Goal: Book appointment/travel/reservation

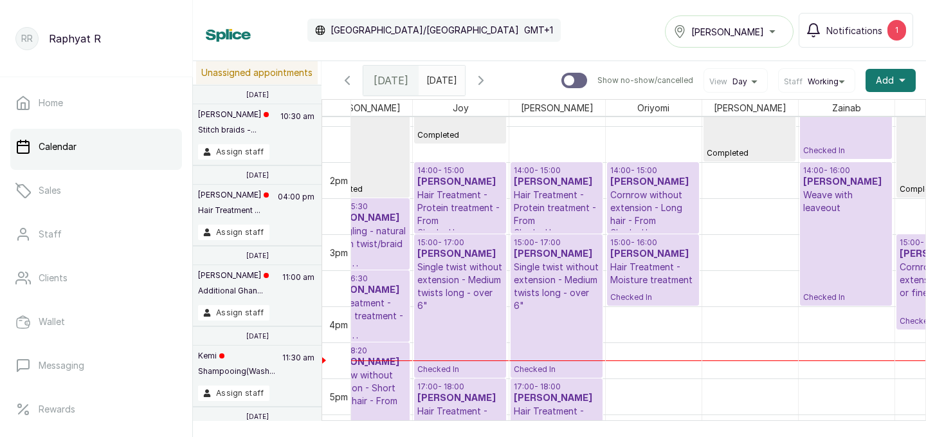
click at [663, 196] on p "Cornrow without extension - Long hair - From" at bounding box center [654, 207] width 86 height 39
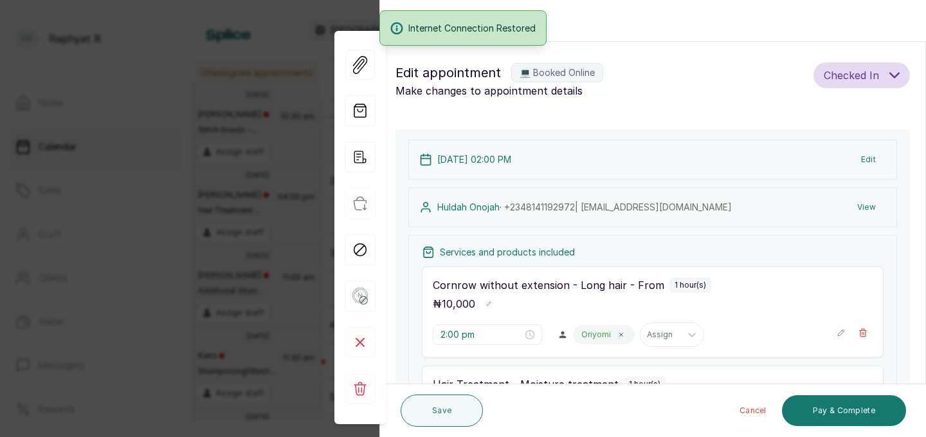
click at [577, 32] on div "Internet Connection Restored" at bounding box center [463, 27] width 926 height 35
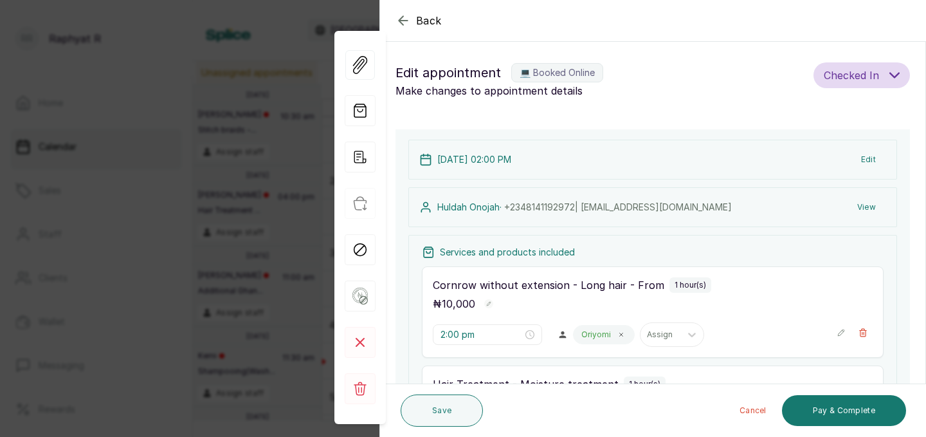
click at [406, 17] on icon "button" at bounding box center [403, 20] width 15 height 15
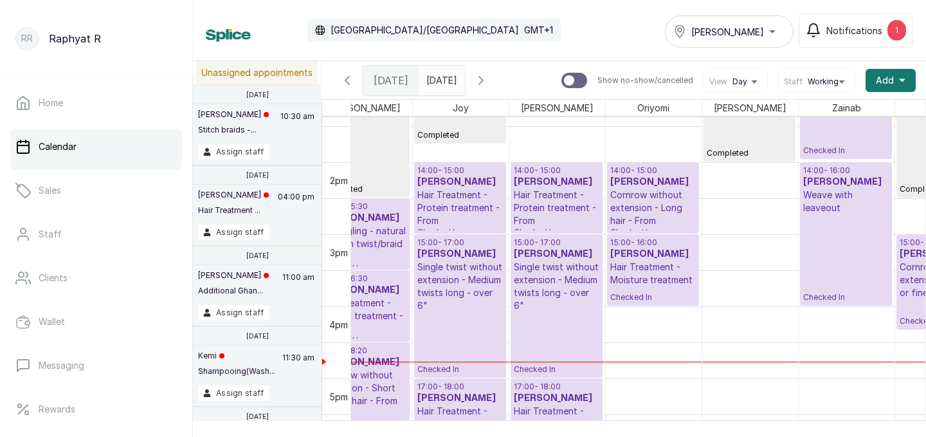
click at [672, 202] on p "Cornrow without extension - Long hair - From" at bounding box center [654, 207] width 86 height 39
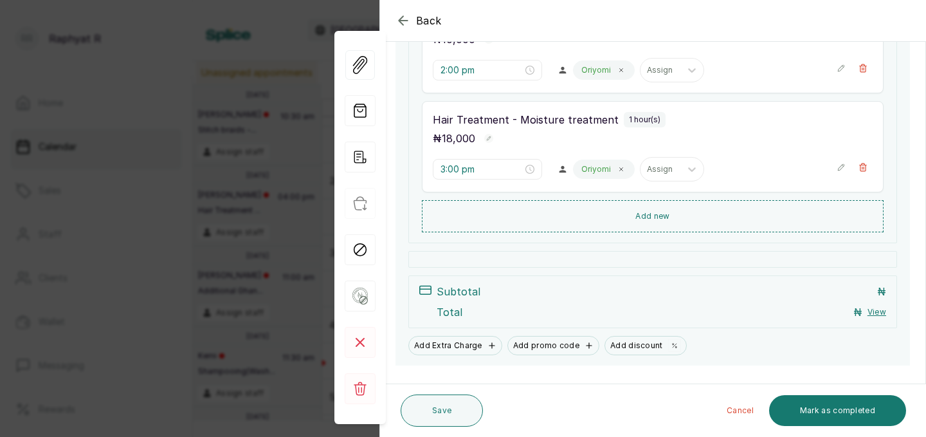
scroll to position [270, 0]
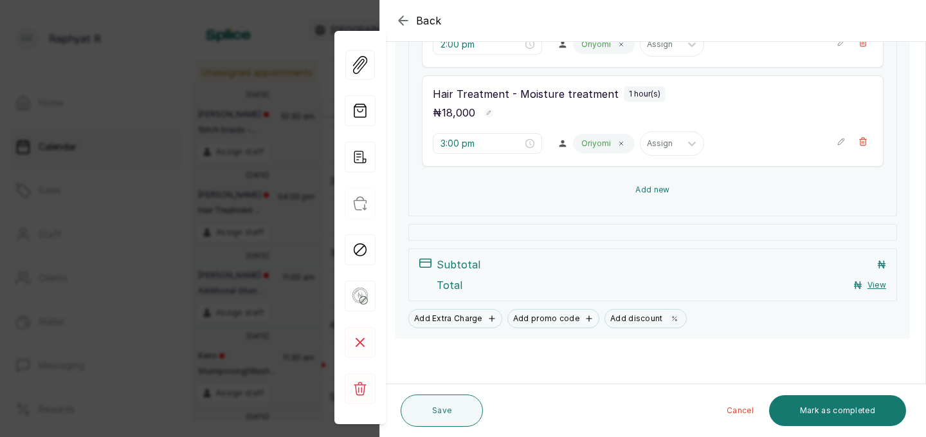
click at [663, 187] on button "Add new" at bounding box center [653, 189] width 462 height 31
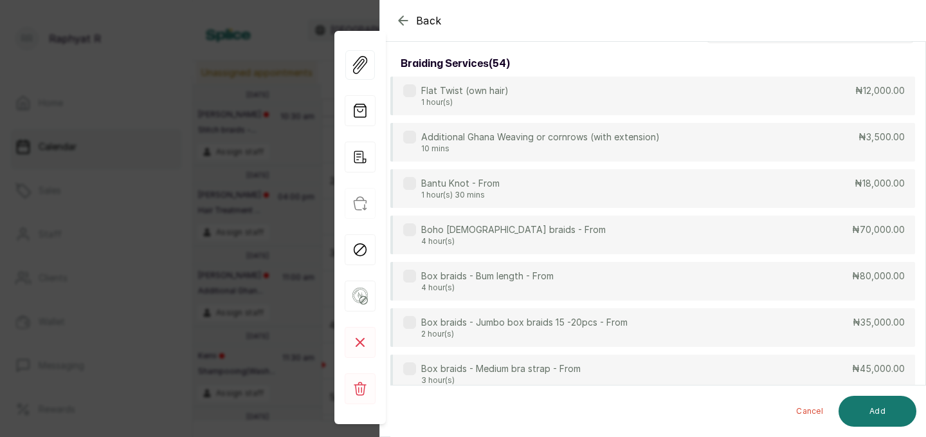
scroll to position [0, 0]
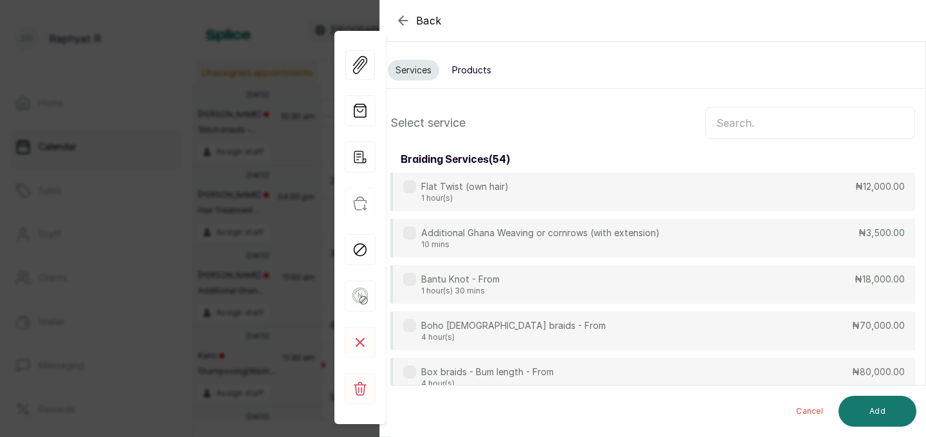
click at [730, 122] on input "text" at bounding box center [811, 123] width 210 height 32
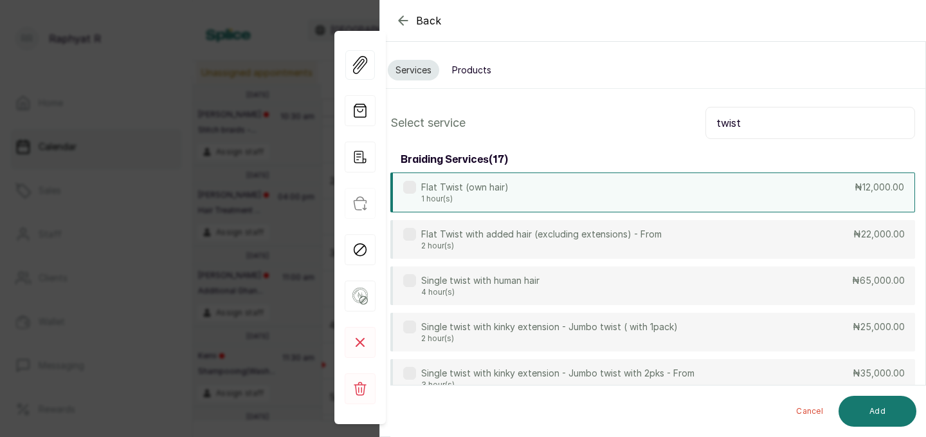
type input "twist"
click at [766, 183] on div "Flat Twist (own hair) 1 hour(s) ₦12,000.00" at bounding box center [653, 192] width 525 height 40
click at [869, 403] on button "Add" at bounding box center [878, 411] width 78 height 31
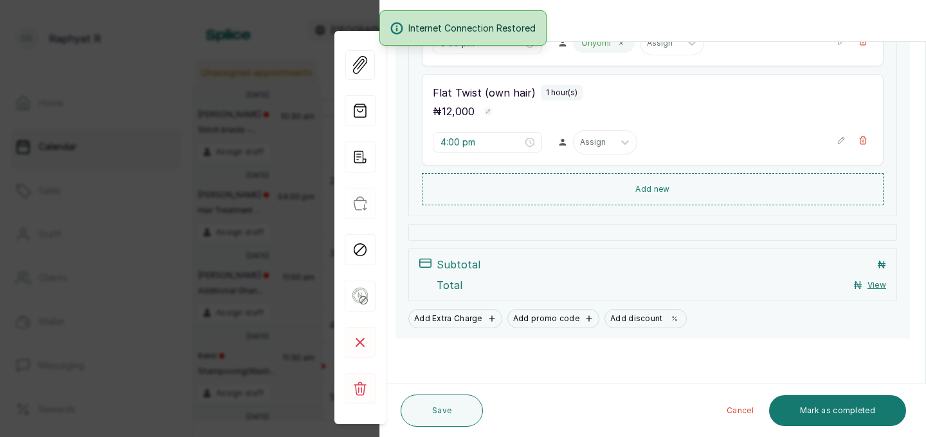
scroll to position [391, 0]
click at [865, 140] on icon "button" at bounding box center [863, 140] width 9 height 9
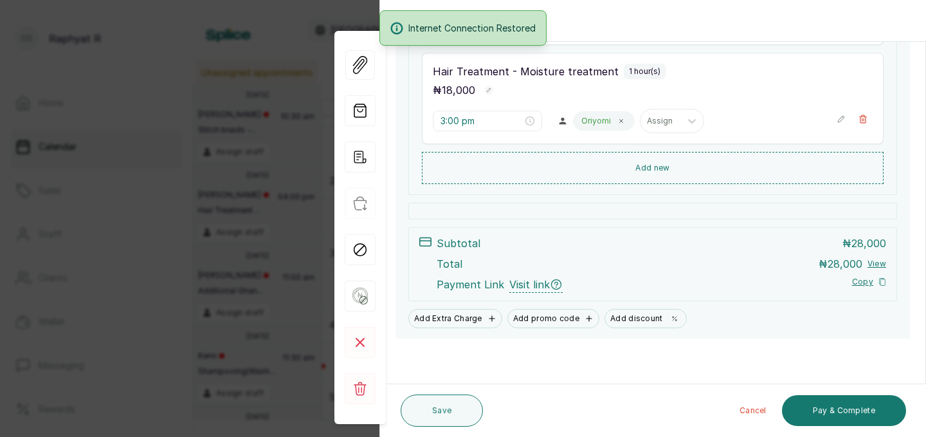
scroll to position [313, 0]
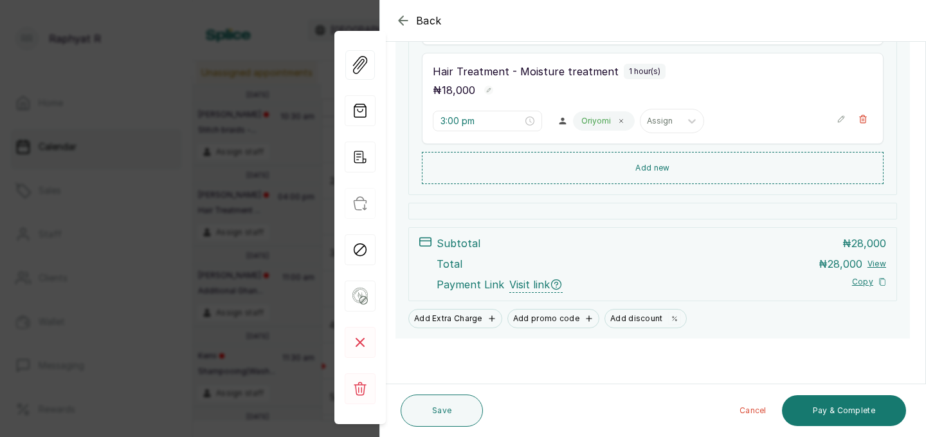
click at [405, 21] on icon "button" at bounding box center [403, 20] width 15 height 15
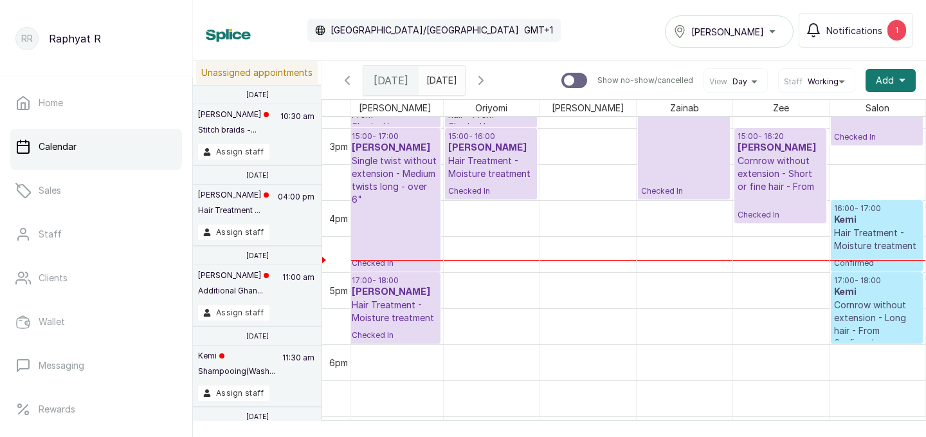
scroll to position [1080, 0]
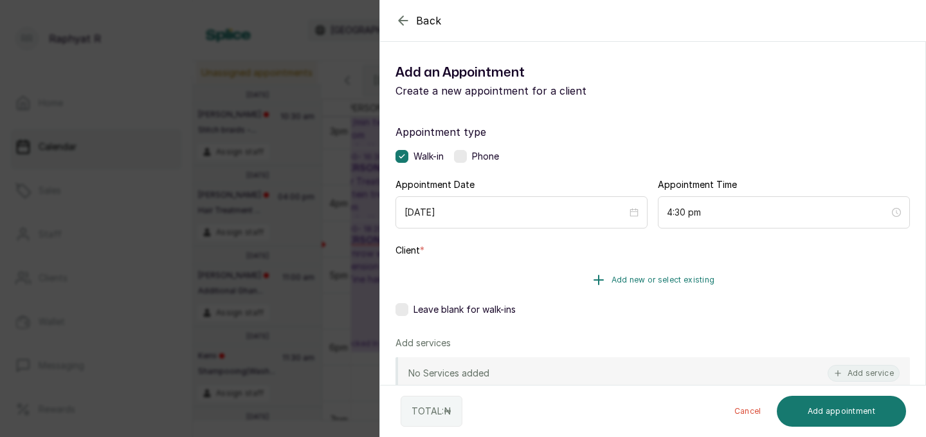
click at [679, 273] on button "Add new or select existing" at bounding box center [653, 280] width 515 height 36
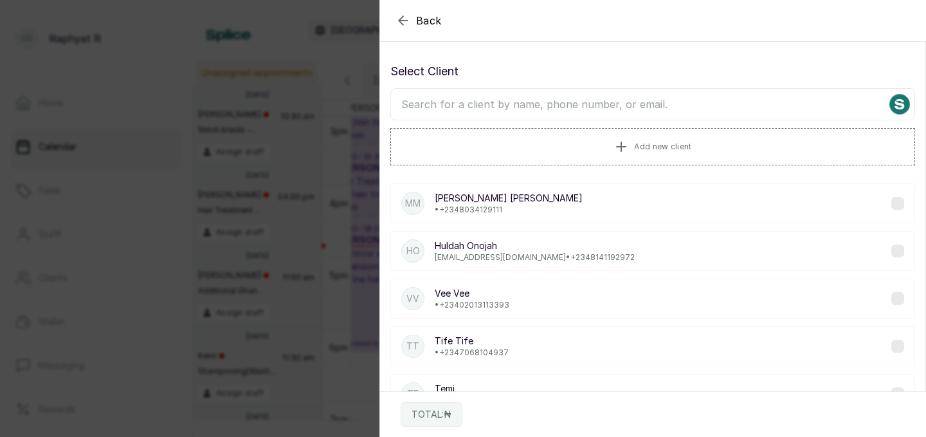
click at [412, 104] on input "text" at bounding box center [653, 104] width 525 height 32
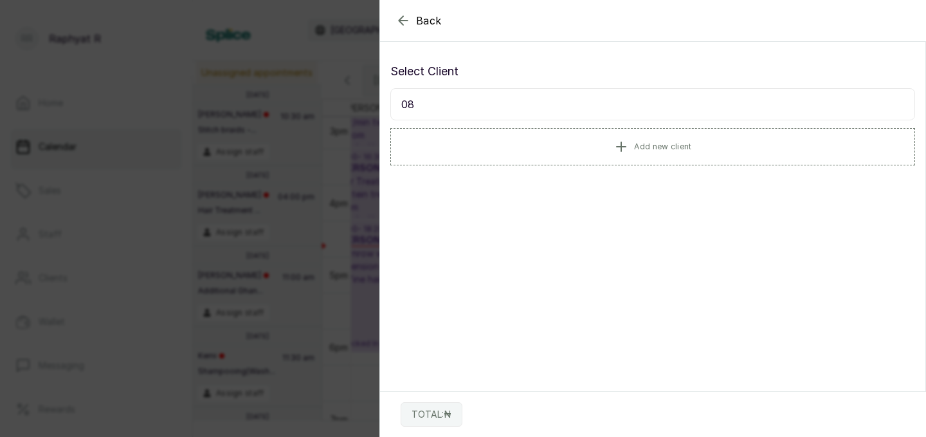
type input "0"
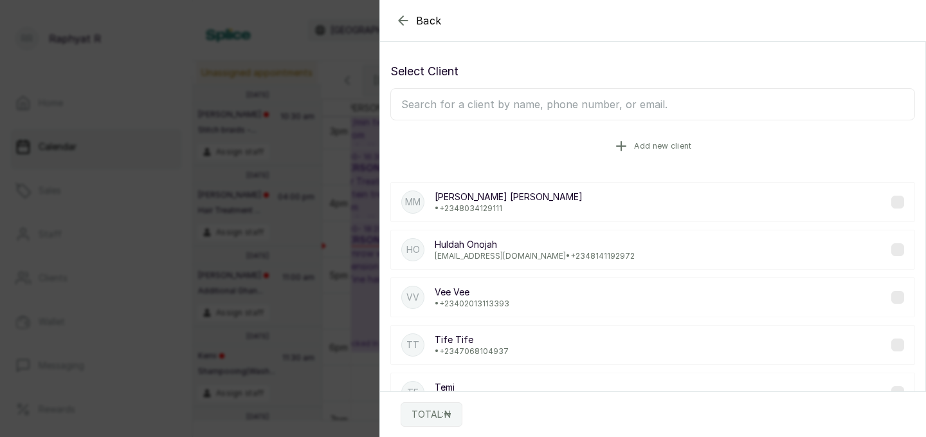
click at [632, 140] on button "Add new client" at bounding box center [653, 146] width 525 height 36
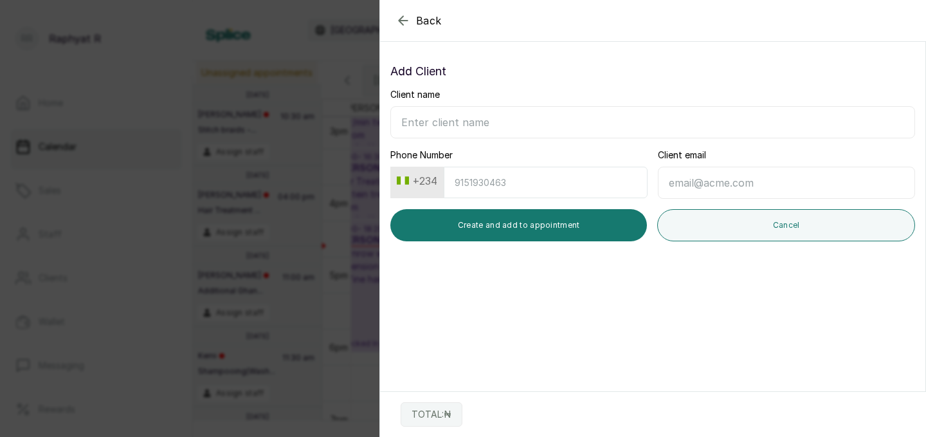
click at [414, 126] on input "Client name" at bounding box center [653, 122] width 525 height 32
type input "Kemi"
click at [461, 180] on input "Phone Number" at bounding box center [546, 183] width 204 height 32
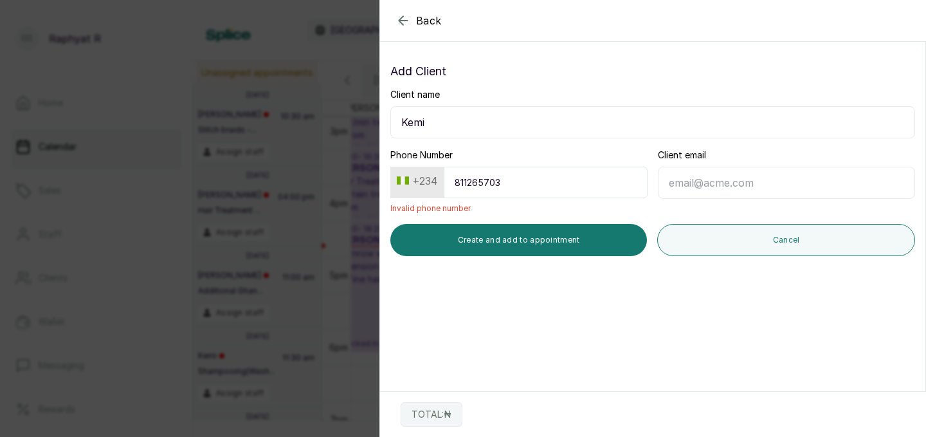
click at [483, 182] on input "811265703" at bounding box center [546, 183] width 204 height 32
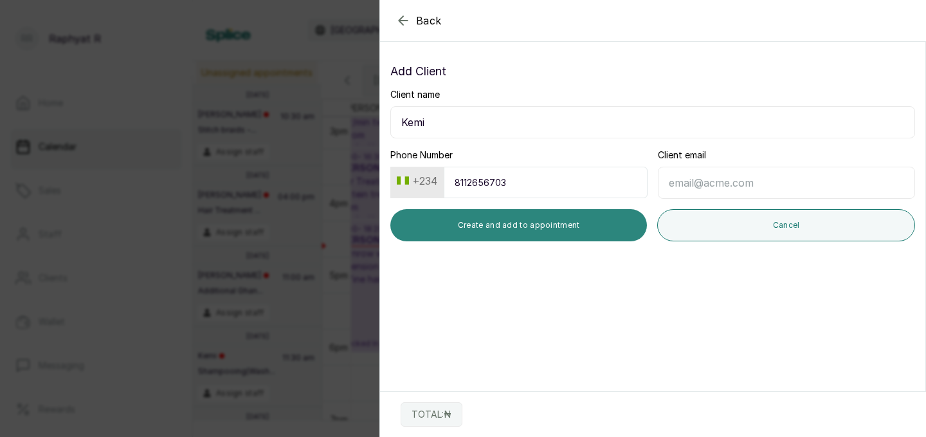
type input "8112656703"
click at [562, 223] on button "Create and add to appointment" at bounding box center [519, 225] width 257 height 32
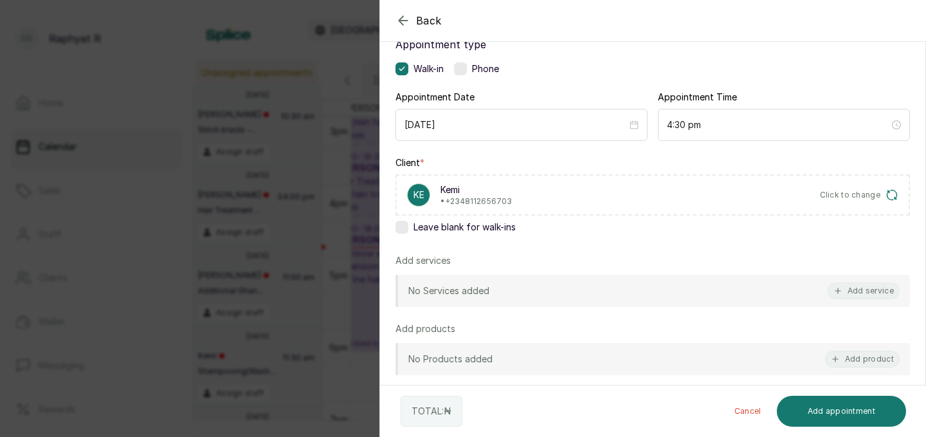
scroll to position [89, 0]
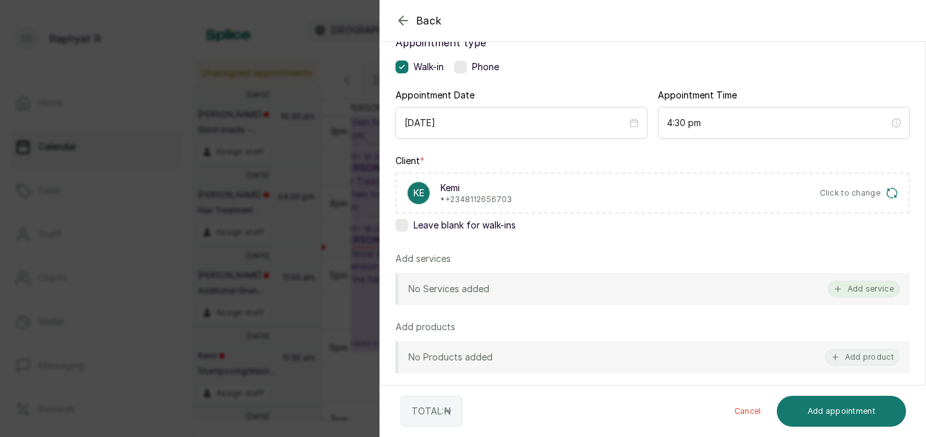
click at [869, 284] on button "Add service" at bounding box center [864, 288] width 72 height 17
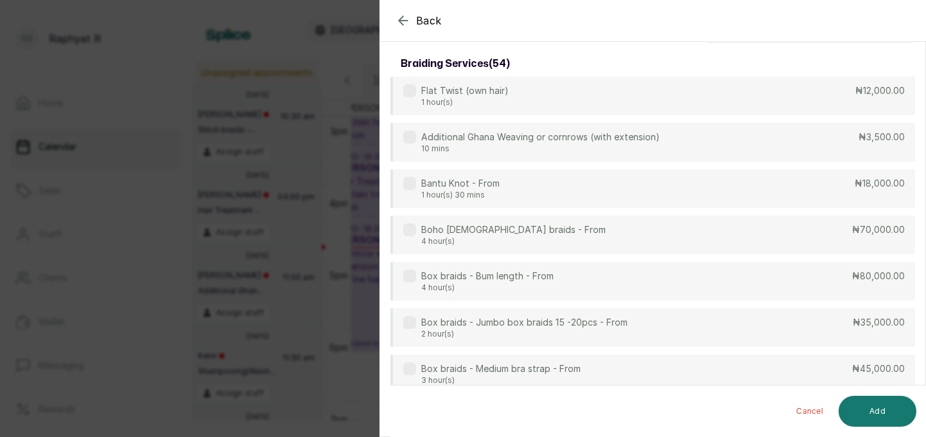
scroll to position [0, 0]
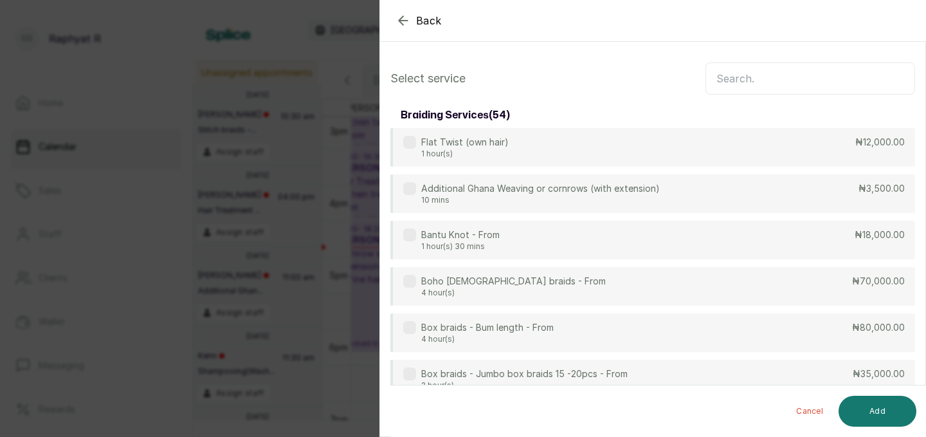
click at [721, 77] on input "text" at bounding box center [811, 78] width 210 height 32
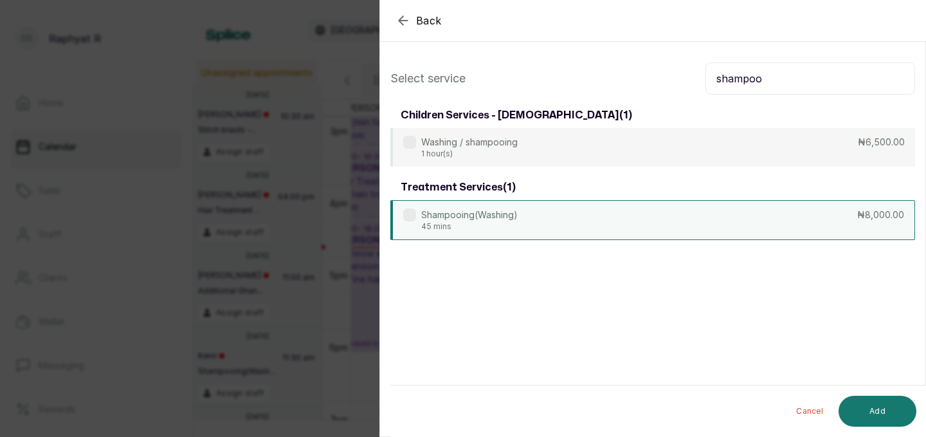
type input "shampoo"
click at [726, 216] on div "Shampooing(Washing) 45 mins ₦8,000.00" at bounding box center [653, 220] width 525 height 40
click at [891, 409] on button "Add" at bounding box center [878, 411] width 78 height 31
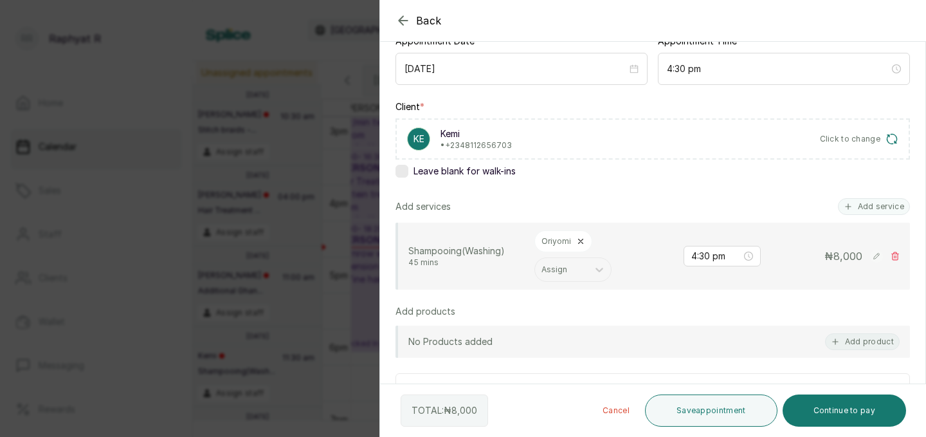
scroll to position [142, 0]
click at [869, 205] on button "Add service" at bounding box center [874, 208] width 72 height 17
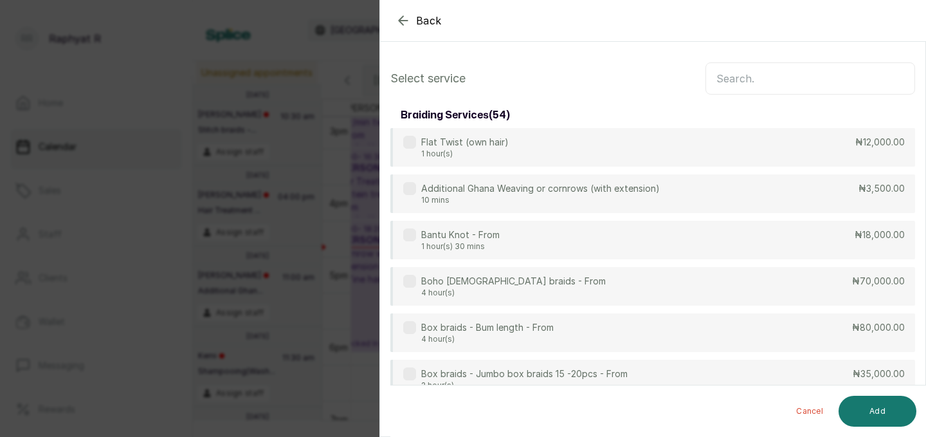
click at [730, 75] on input "text" at bounding box center [811, 78] width 210 height 32
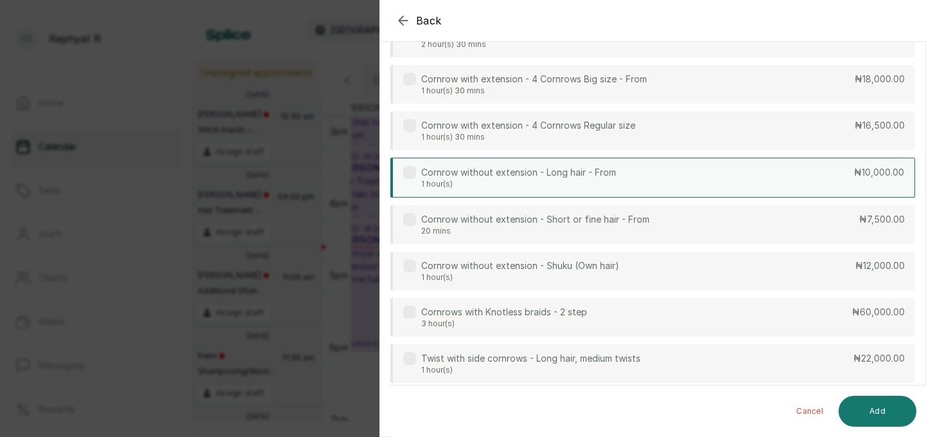
scroll to position [244, 0]
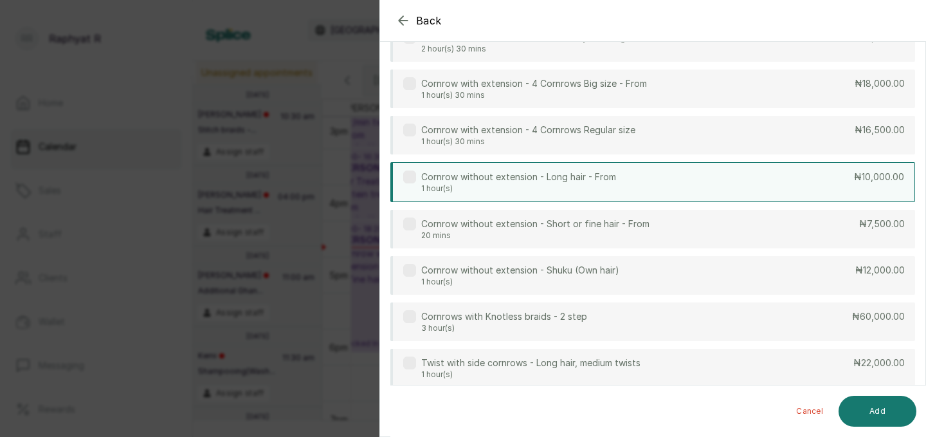
type input "corn"
click at [718, 185] on div "Cornrow without extension - Long hair - From 1 hour(s) ₦10,000.00" at bounding box center [653, 182] width 525 height 40
click at [878, 412] on button "Add" at bounding box center [878, 411] width 78 height 31
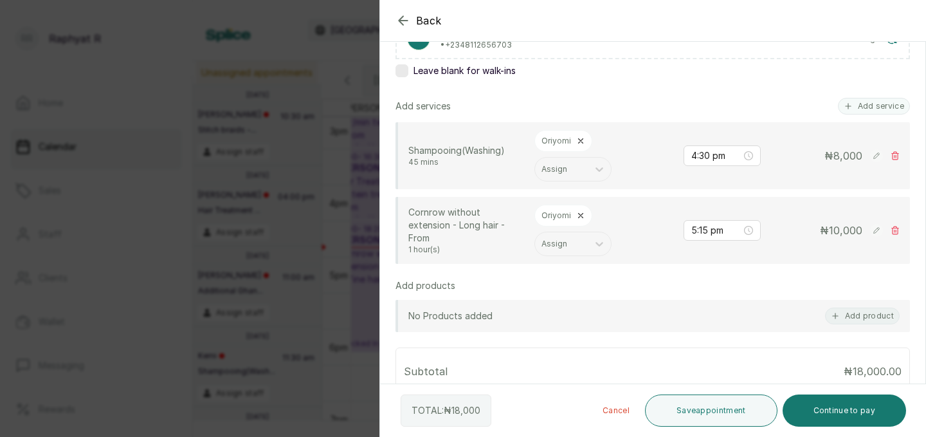
click at [578, 145] on icon at bounding box center [580, 140] width 9 height 9
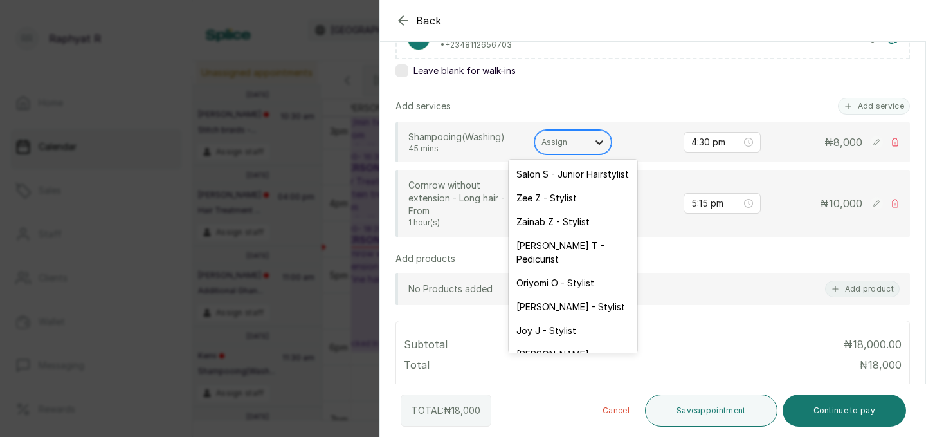
click at [598, 145] on icon at bounding box center [599, 142] width 13 height 13
click at [595, 318] on div "Joy J - Stylist" at bounding box center [573, 330] width 129 height 24
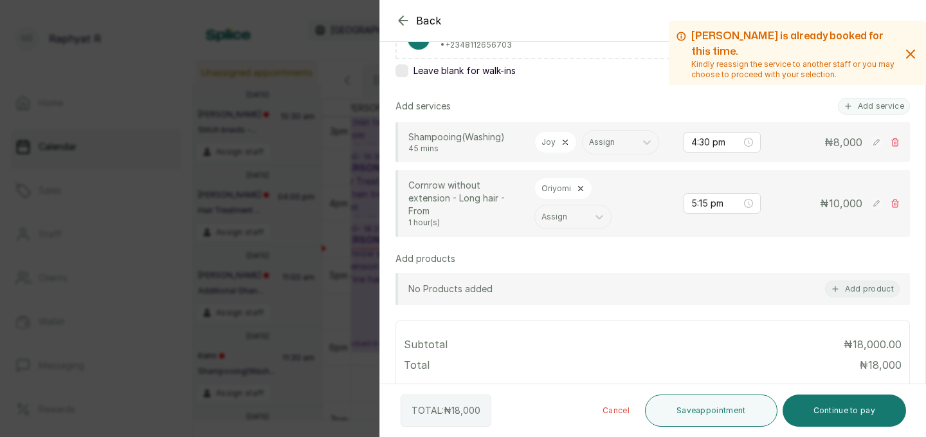
click at [579, 191] on icon at bounding box center [581, 189] width 5 height 5
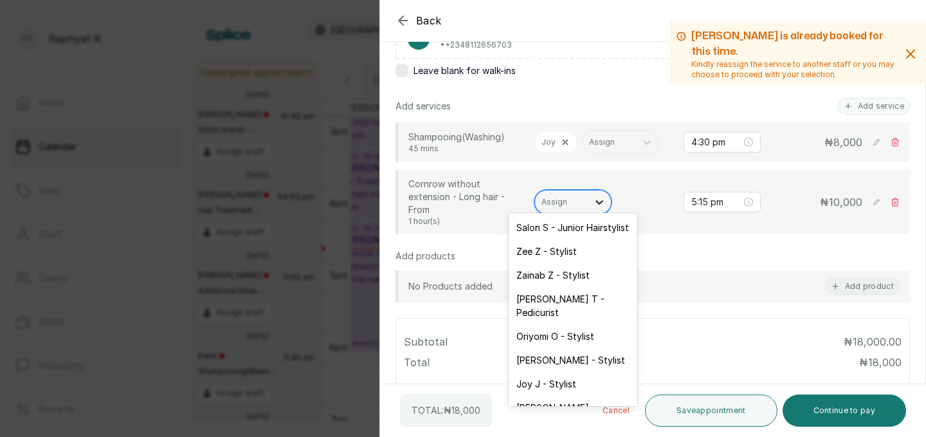
click at [598, 200] on icon at bounding box center [600, 202] width 8 height 5
click at [587, 348] on div "[PERSON_NAME] - Stylist" at bounding box center [573, 360] width 129 height 24
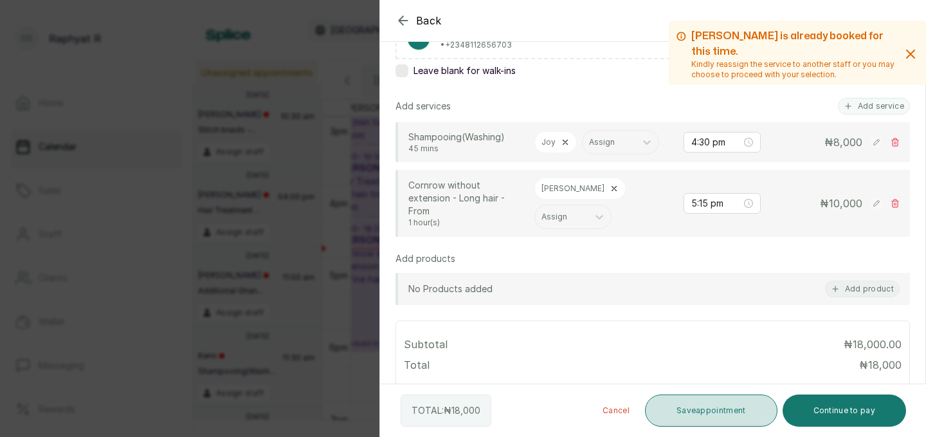
click at [741, 407] on button "Save appointment" at bounding box center [711, 410] width 133 height 32
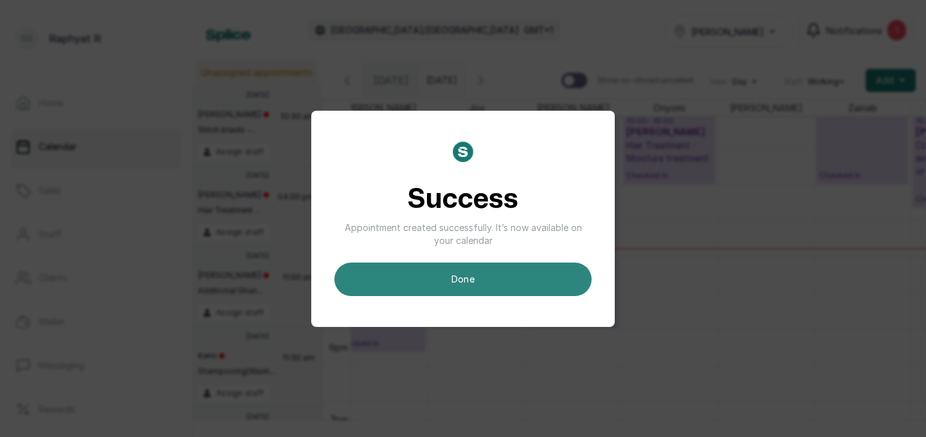
click at [517, 279] on button "done" at bounding box center [463, 278] width 257 height 33
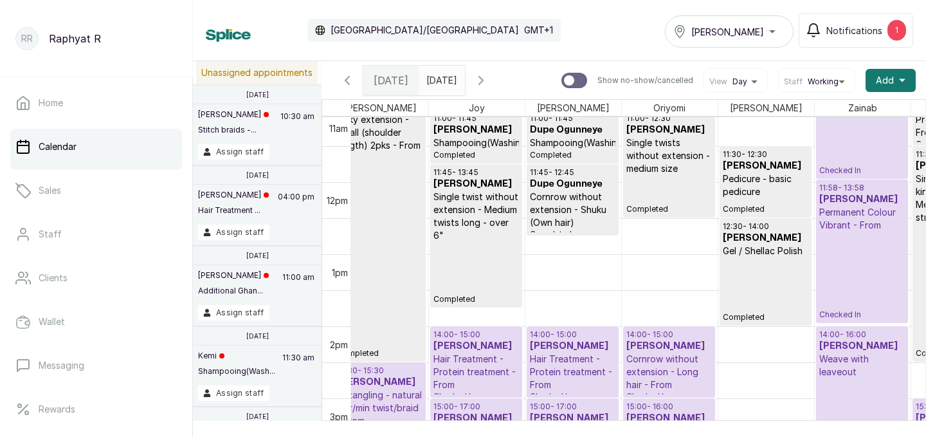
scroll to position [872, 0]
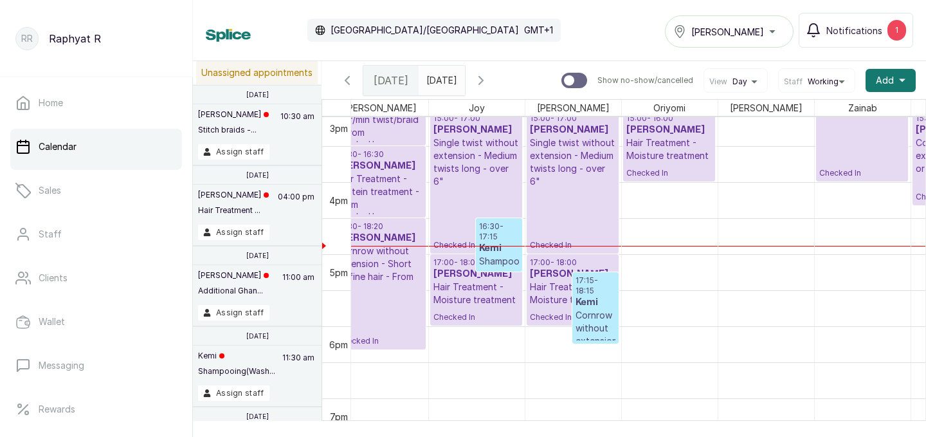
click at [496, 239] on p "16:30 - 17:15" at bounding box center [499, 231] width 40 height 21
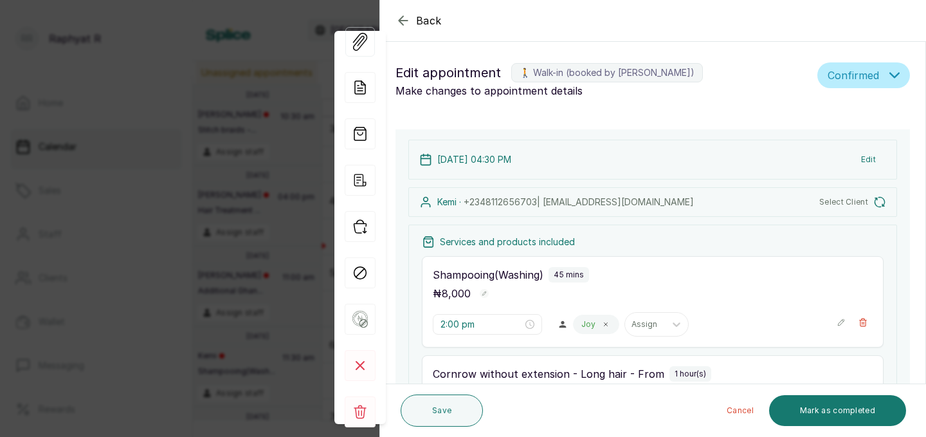
type input "4:30 pm"
type input "5:15 pm"
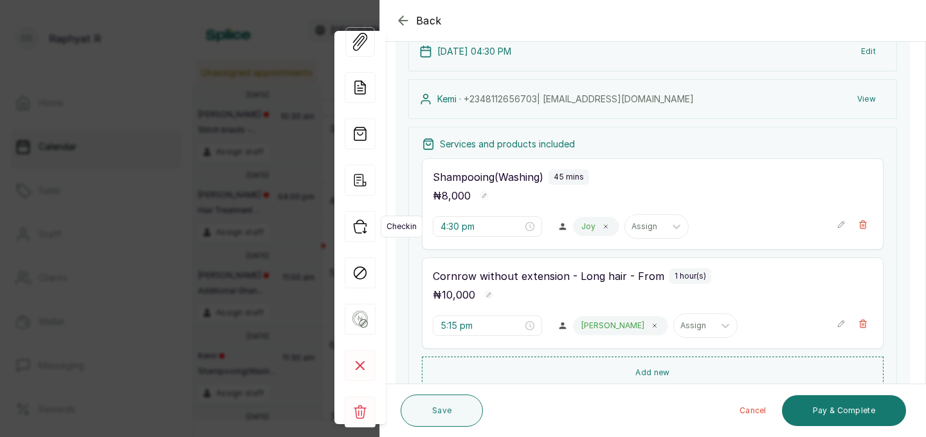
click at [359, 225] on icon "button" at bounding box center [360, 226] width 31 height 31
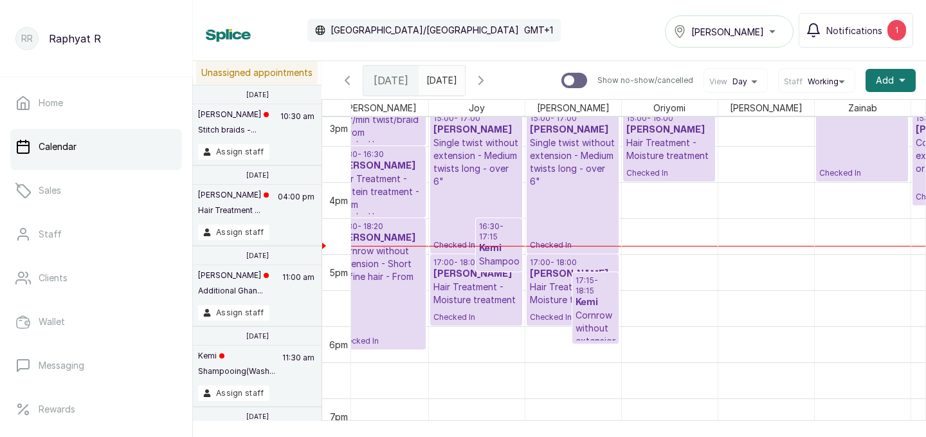
click at [496, 237] on p "16:30 - 17:15" at bounding box center [499, 231] width 40 height 21
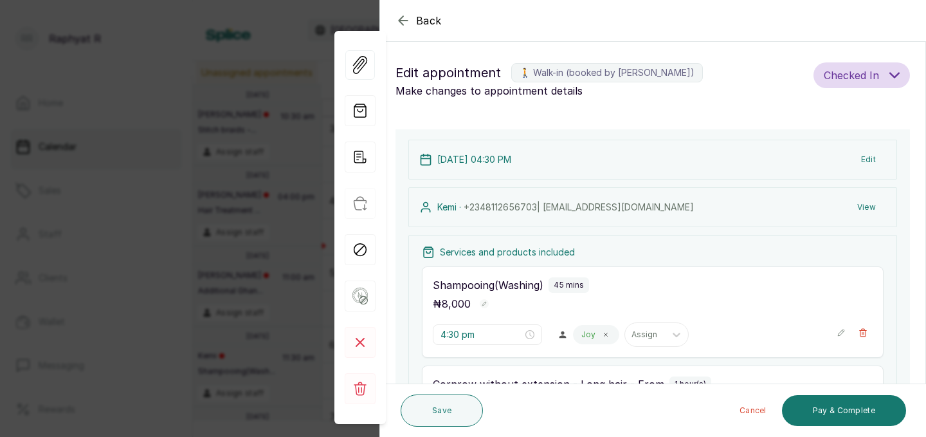
click at [398, 17] on icon "button" at bounding box center [403, 20] width 15 height 15
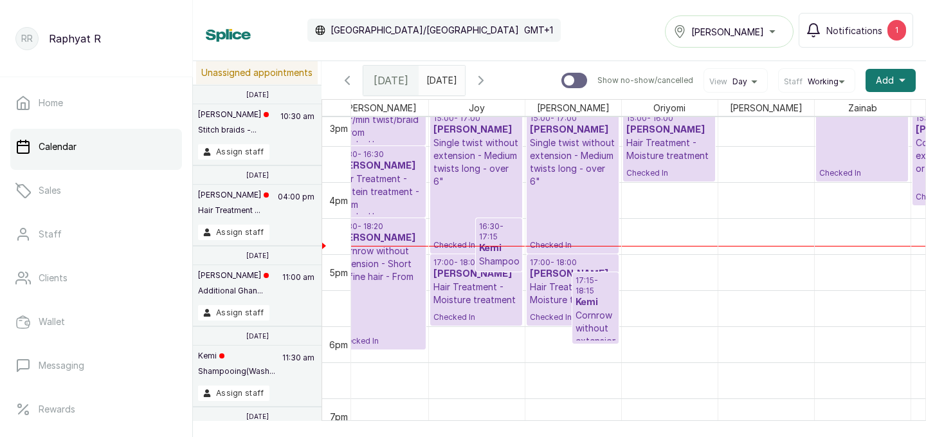
scroll to position [1088, 221]
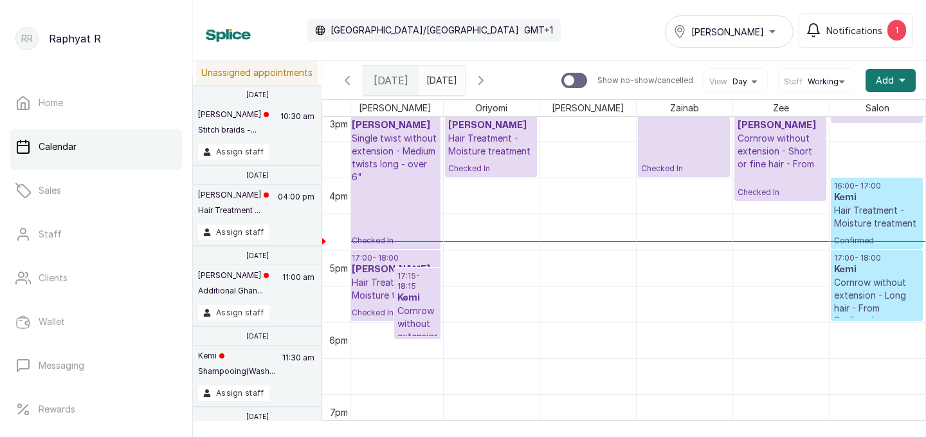
click at [882, 214] on p "Hair Treatment - Moisture treatment" at bounding box center [877, 217] width 86 height 26
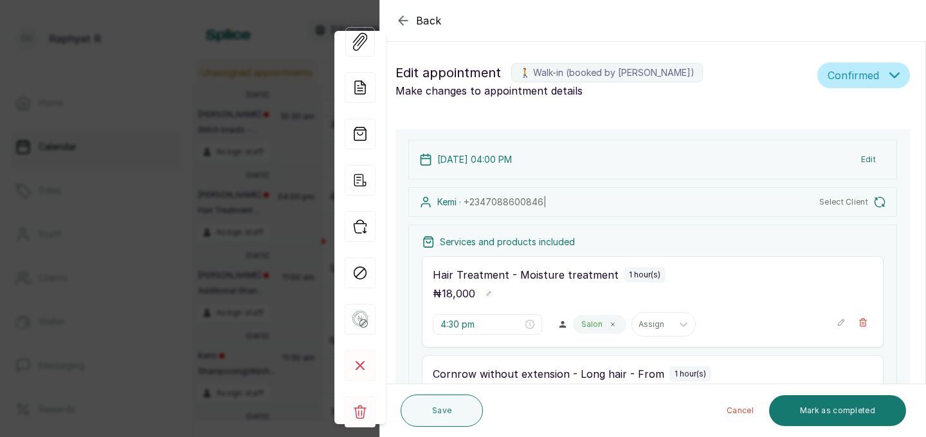
type input "4:00 pm"
type input "5:00 pm"
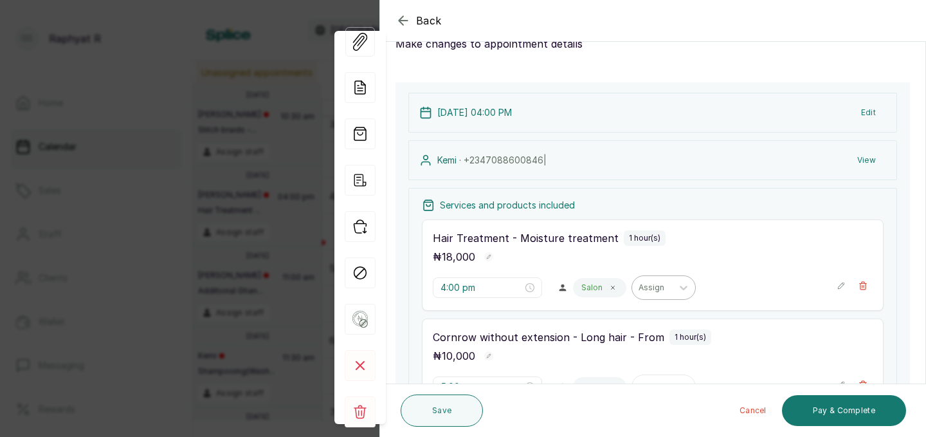
scroll to position [41, 0]
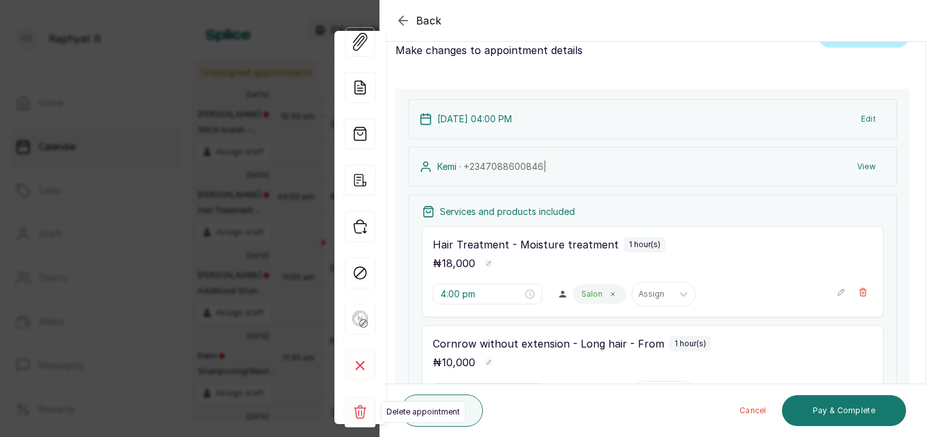
click at [358, 412] on icon at bounding box center [360, 412] width 13 height 14
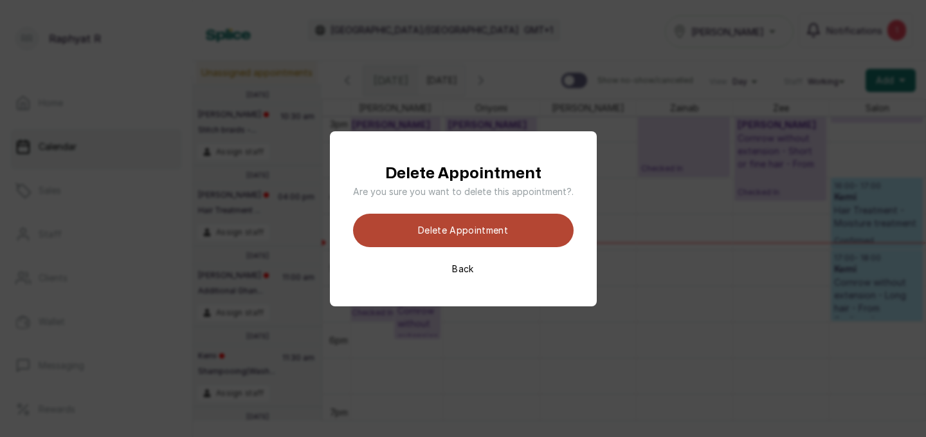
click at [505, 232] on button "Delete appointment" at bounding box center [463, 230] width 221 height 33
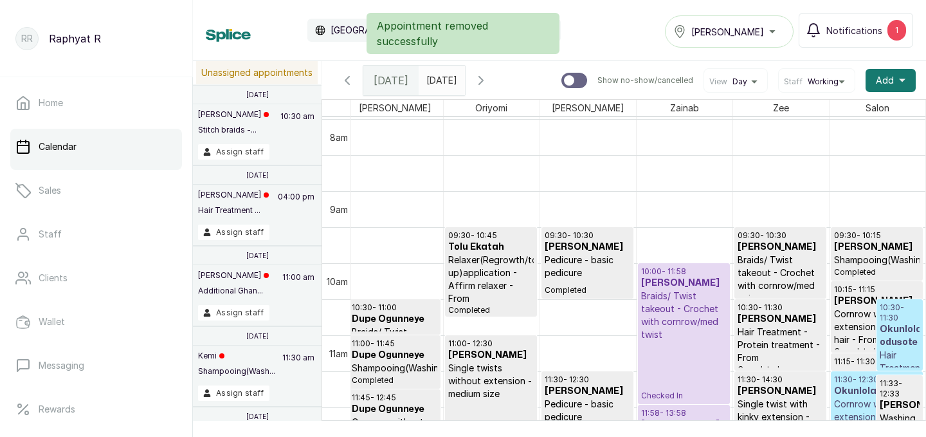
scroll to position [646, 294]
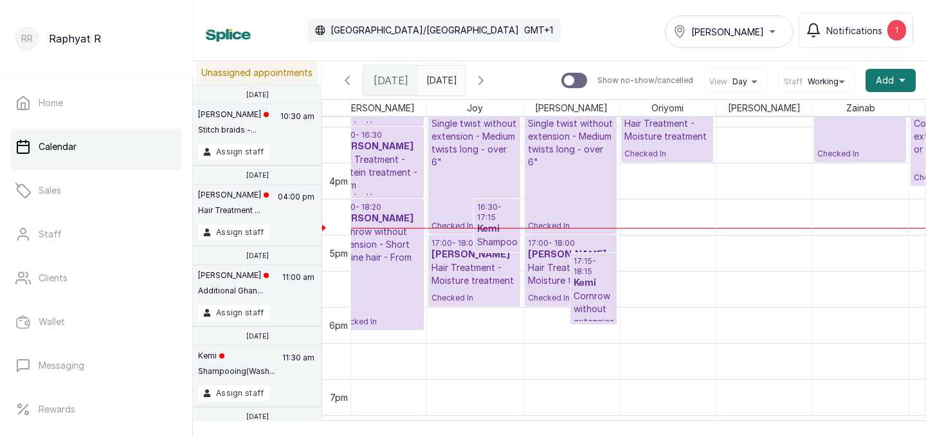
click at [498, 229] on h3 "Kemi" at bounding box center [497, 229] width 40 height 13
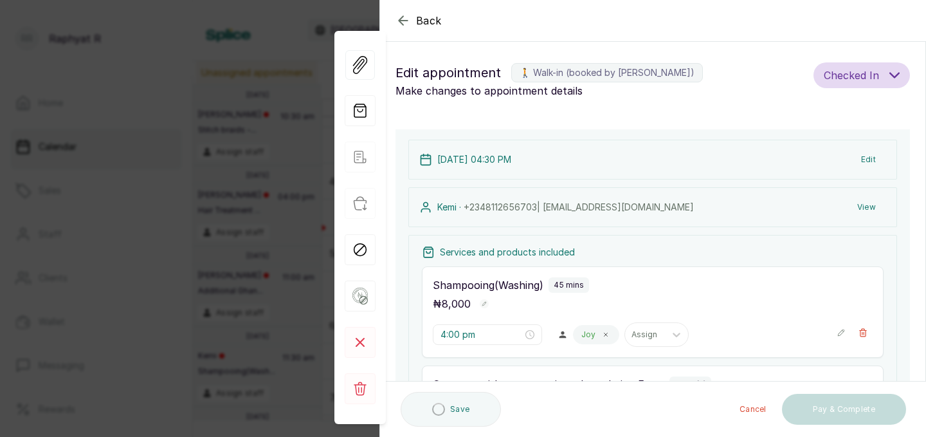
type input "4:30 pm"
type input "5:15 pm"
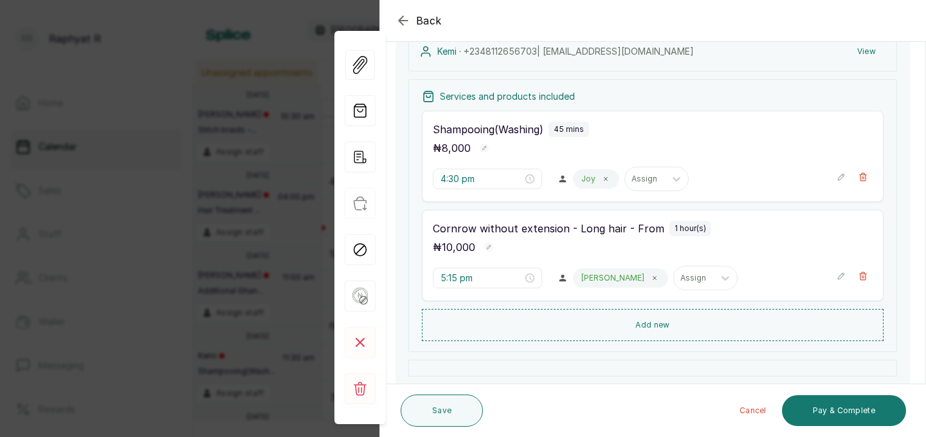
click at [842, 174] on icon "button" at bounding box center [841, 177] width 6 height 6
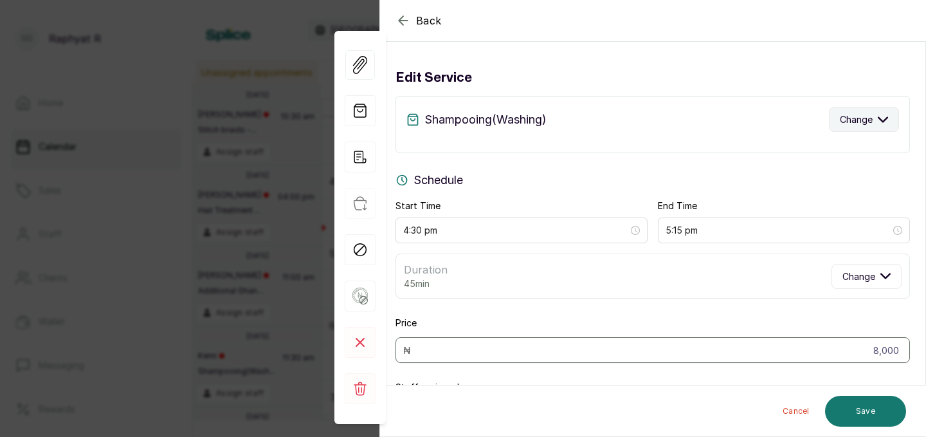
click at [883, 120] on icon "button" at bounding box center [883, 119] width 9 height 5
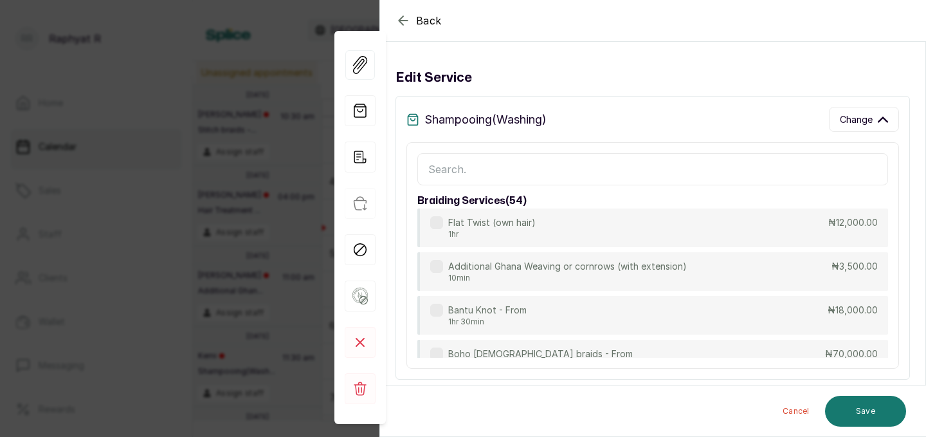
click at [440, 164] on input "text" at bounding box center [653, 169] width 471 height 32
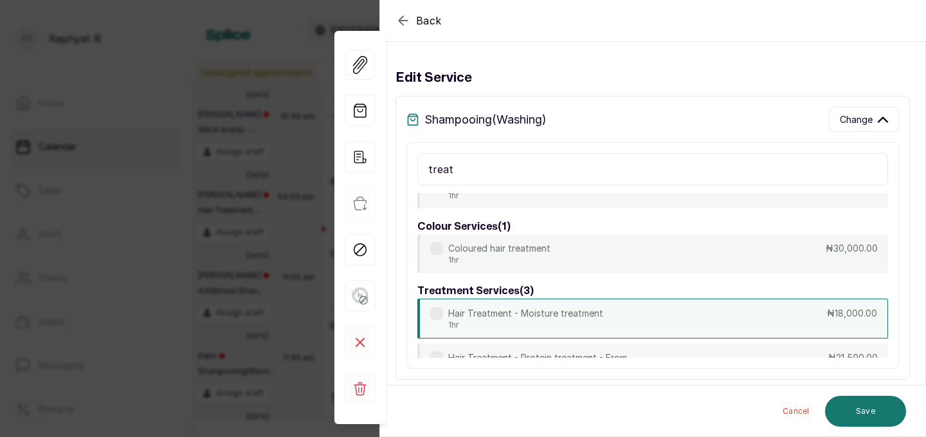
type input "treat"
click at [659, 313] on div "Hair Treatment - Moisture treatment 1hr ₦18,000.00" at bounding box center [653, 319] width 471 height 40
type input "5:30 pm"
type input "18,000"
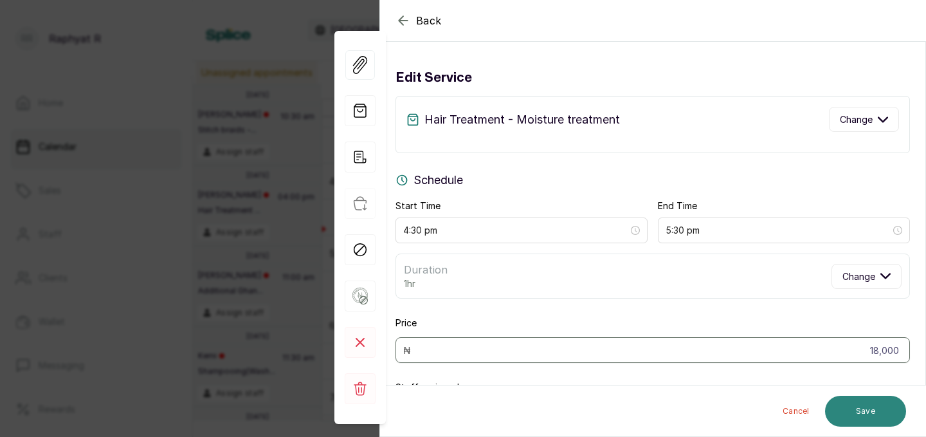
click at [888, 401] on button "Save" at bounding box center [865, 411] width 81 height 31
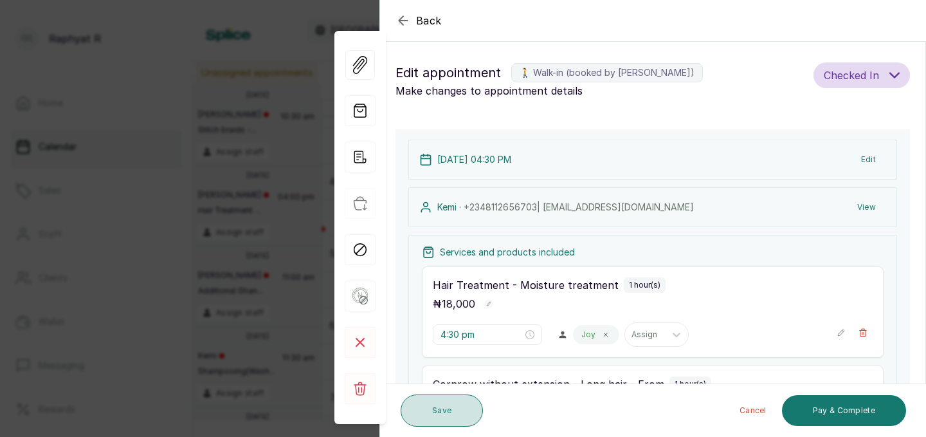
click at [443, 409] on button "Save" at bounding box center [442, 410] width 82 height 32
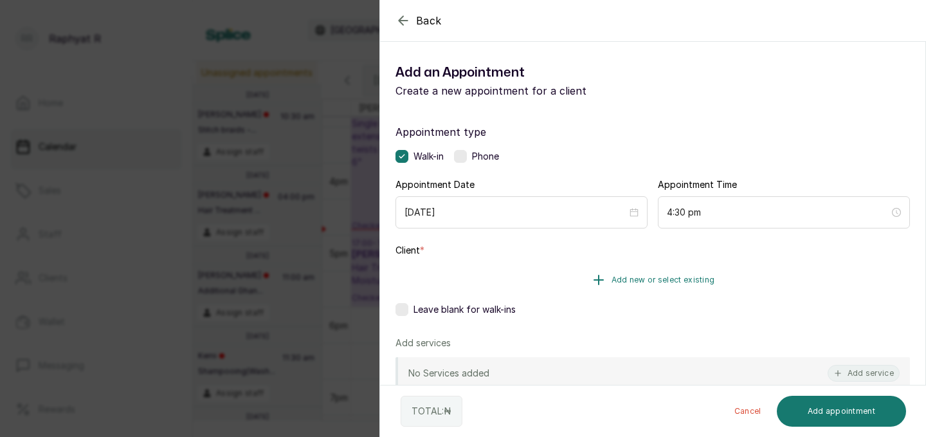
click at [610, 280] on button "Add new or select existing" at bounding box center [653, 280] width 515 height 36
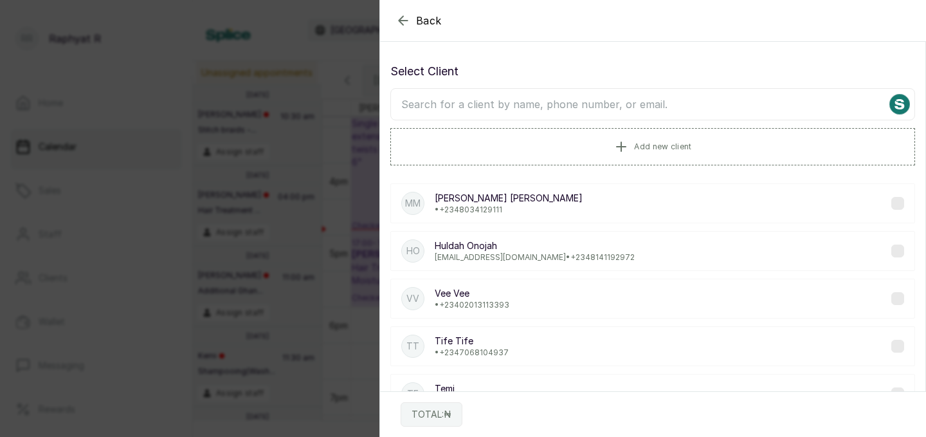
click at [407, 102] on input "text" at bounding box center [653, 104] width 525 height 32
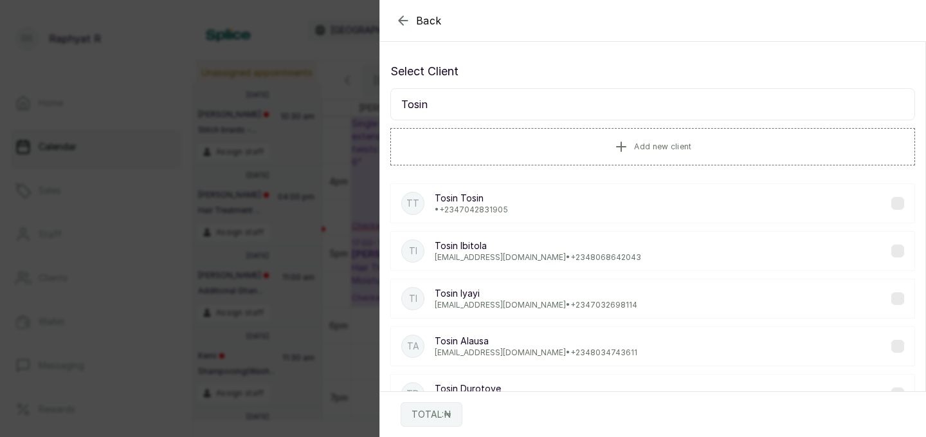
type input "Tosin"
click at [504, 304] on p "[EMAIL_ADDRESS][DOMAIN_NAME] • [PHONE_NUMBER]" at bounding box center [536, 305] width 203 height 10
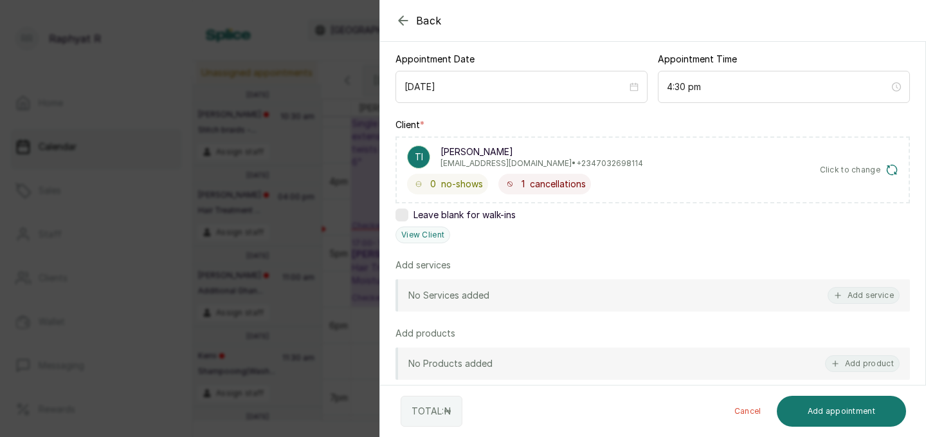
scroll to position [126, 0]
click at [851, 292] on button "Add service" at bounding box center [864, 294] width 72 height 17
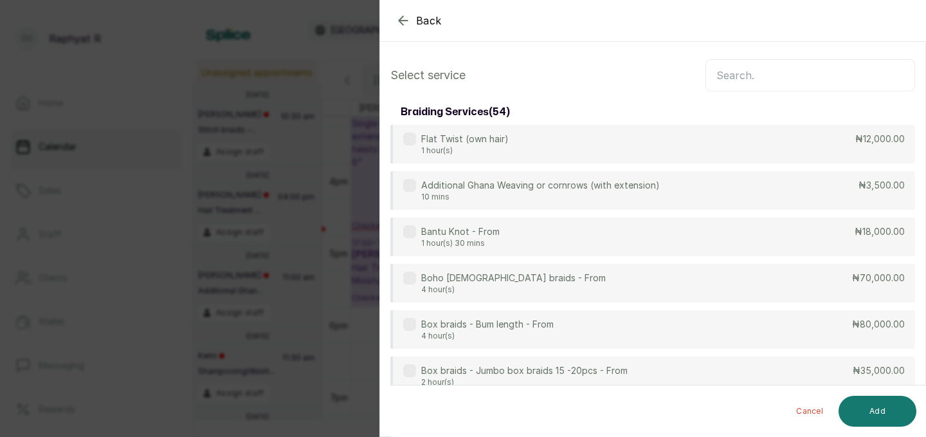
scroll to position [0, 0]
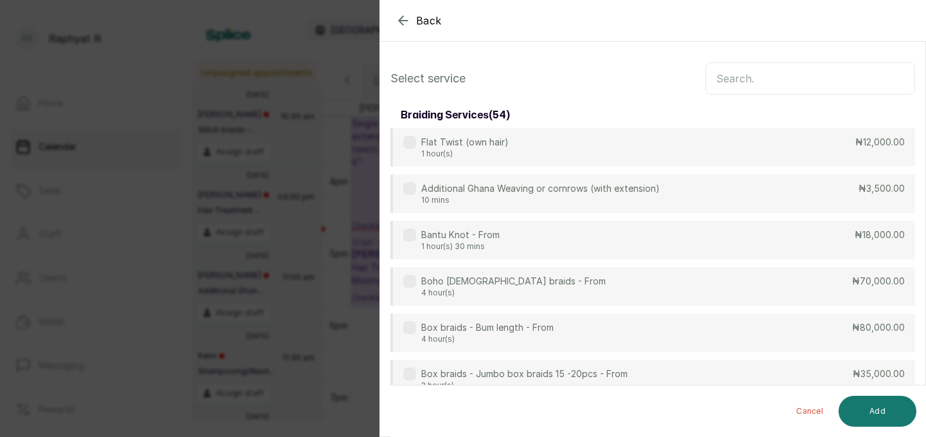
click at [726, 71] on input "text" at bounding box center [811, 78] width 210 height 32
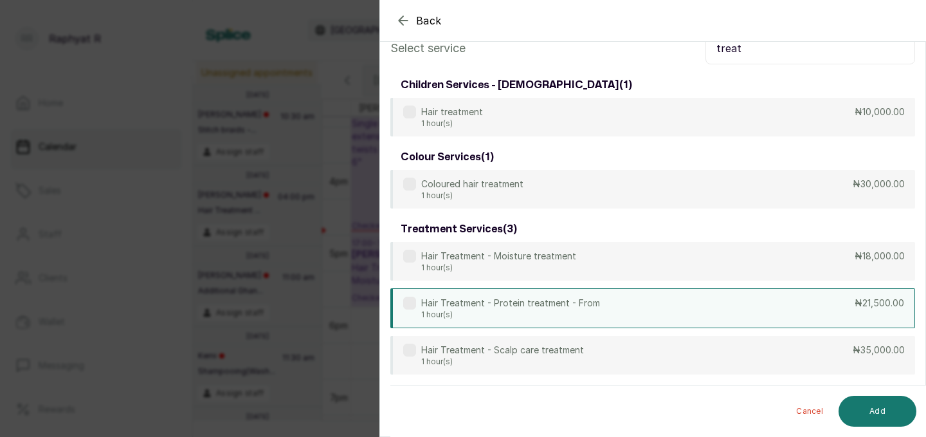
scroll to position [30, 0]
type input "treat"
click at [769, 308] on div "Hair Treatment - Protein treatment - From 1 hour(s) ₦21,500.00" at bounding box center [653, 308] width 525 height 40
click at [878, 402] on button "Add" at bounding box center [878, 411] width 78 height 31
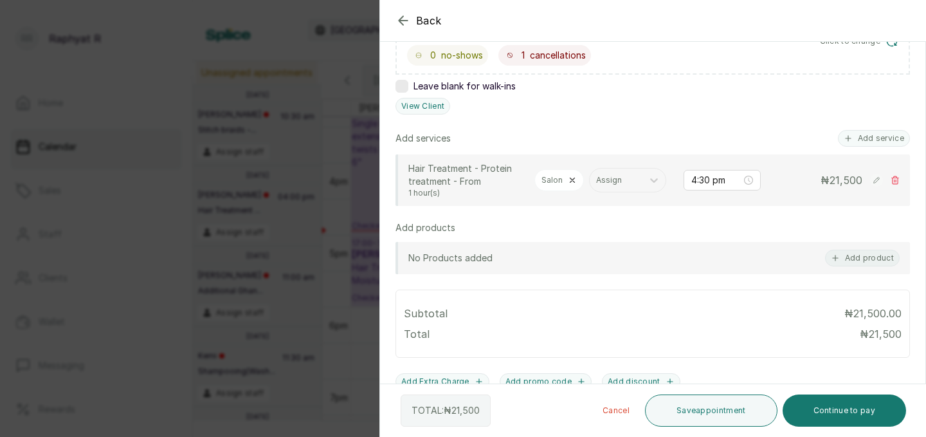
scroll to position [257, 0]
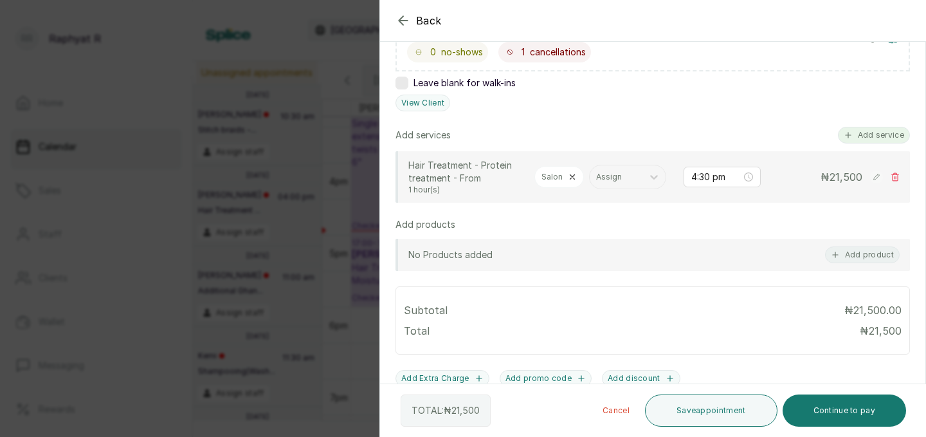
click at [872, 139] on button "Add service" at bounding box center [874, 135] width 72 height 17
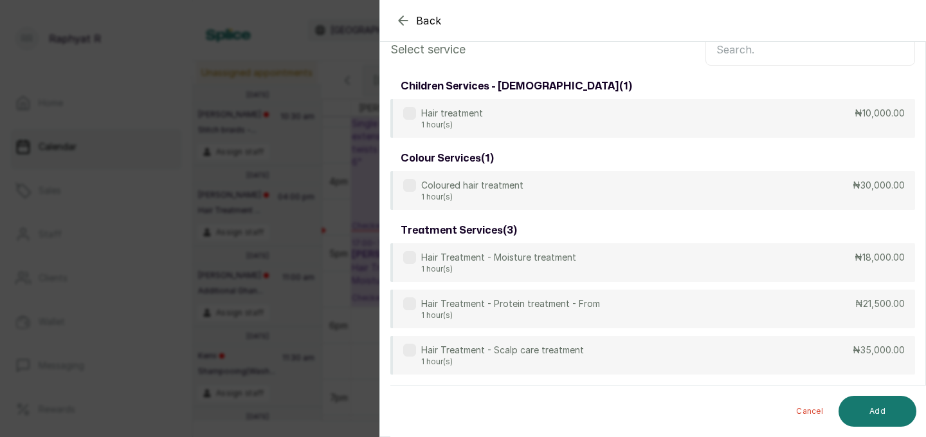
scroll to position [0, 0]
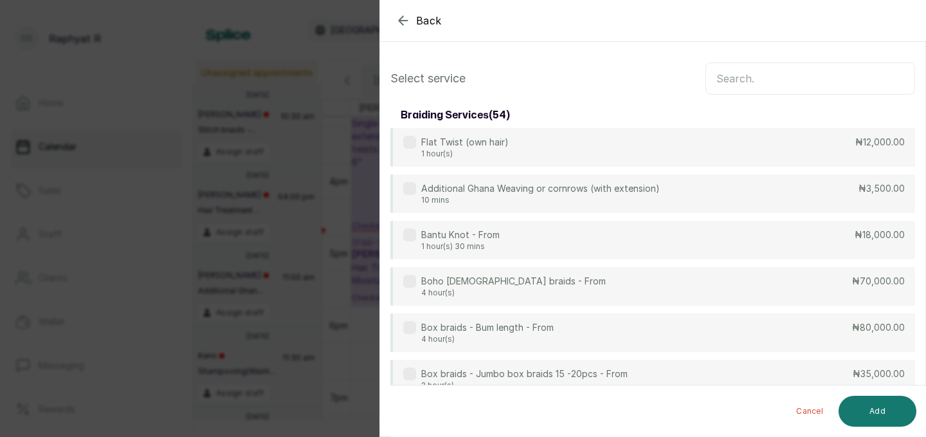
click at [726, 76] on input "text" at bounding box center [811, 78] width 210 height 32
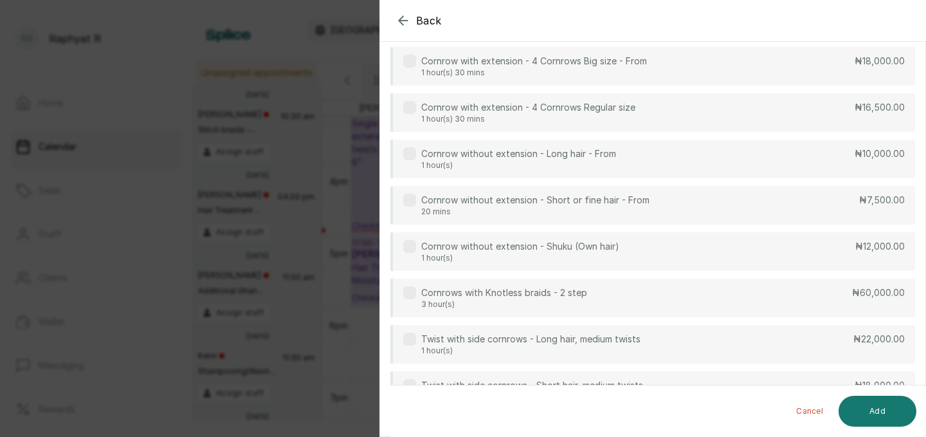
scroll to position [264, 0]
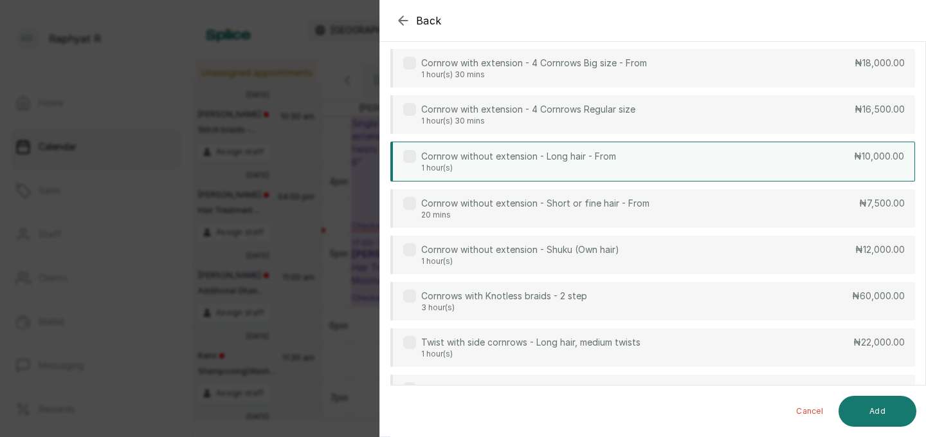
type input "corn"
click at [775, 152] on div "Cornrow without extension - Long hair - From 1 hour(s) ₦10,000.00" at bounding box center [653, 162] width 525 height 40
click at [878, 403] on button "Add" at bounding box center [878, 411] width 78 height 31
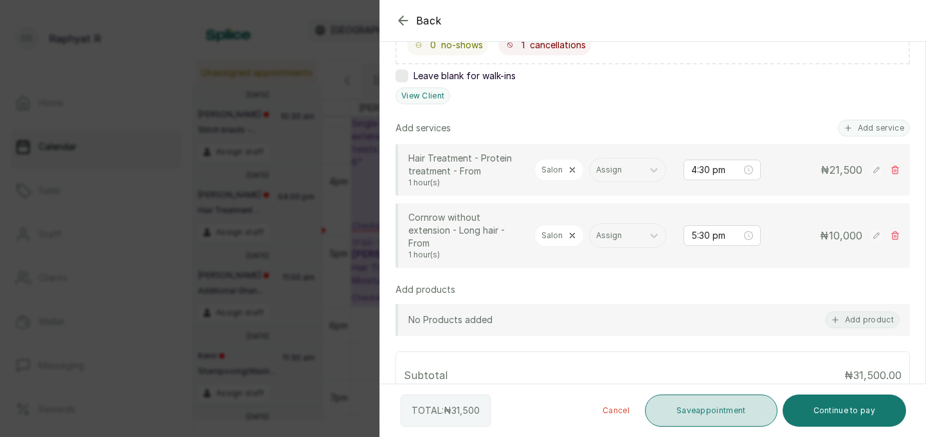
click at [706, 406] on button "Save appointment" at bounding box center [711, 410] width 133 height 32
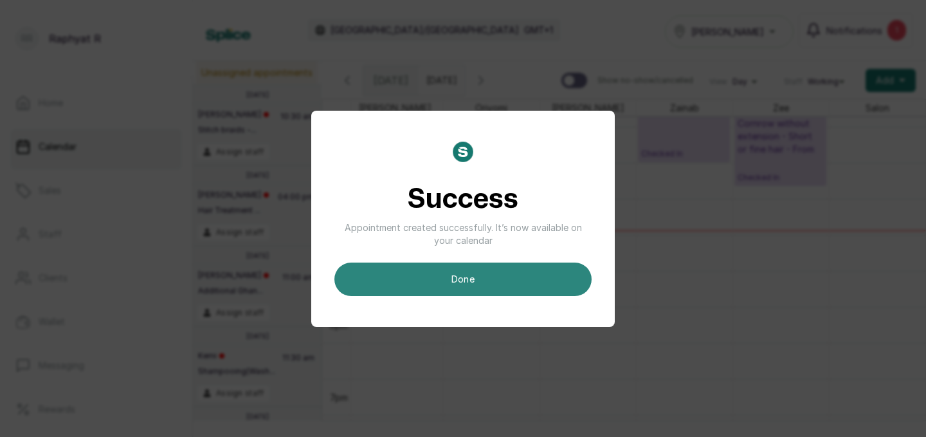
click at [501, 280] on button "done" at bounding box center [463, 278] width 257 height 33
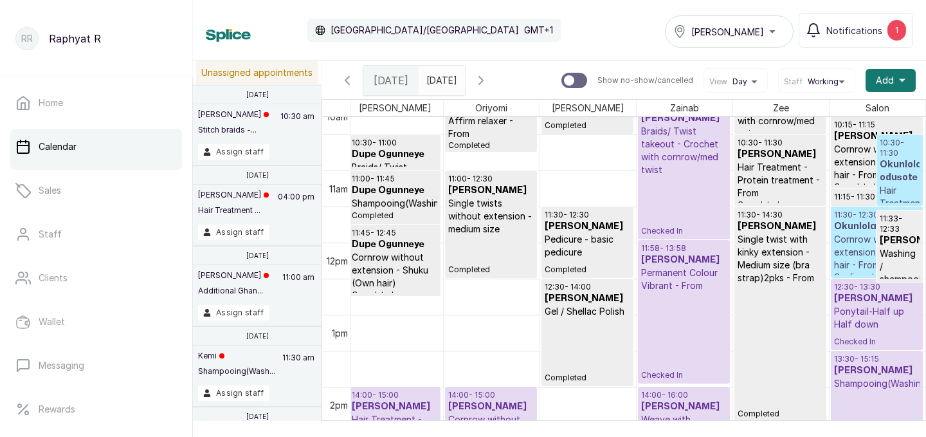
scroll to position [767, 0]
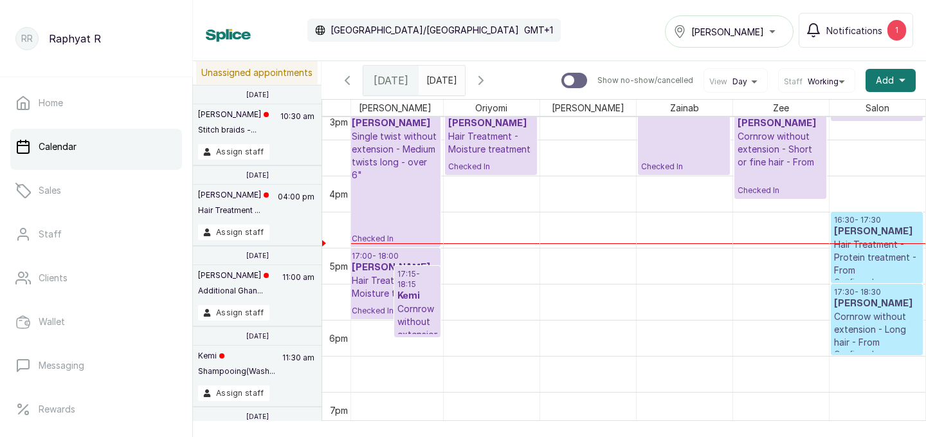
click at [875, 241] on p "Hair Treatment - Protein treatment - From" at bounding box center [877, 257] width 86 height 39
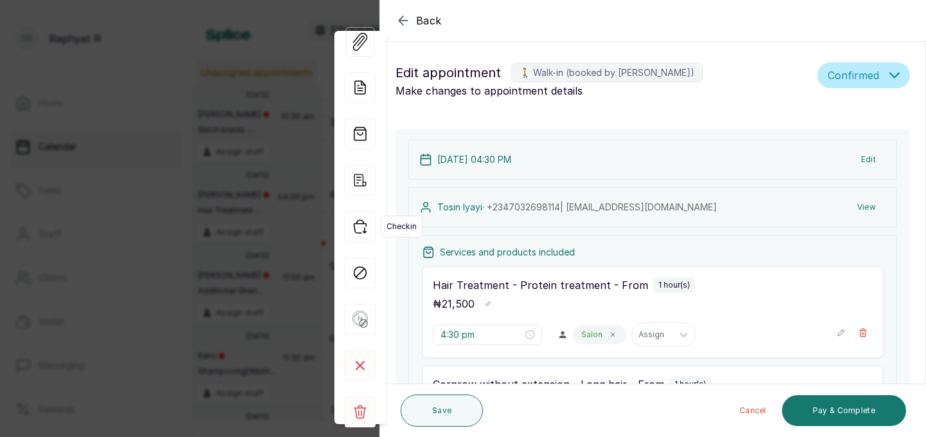
click at [362, 224] on icon "button" at bounding box center [360, 226] width 12 height 13
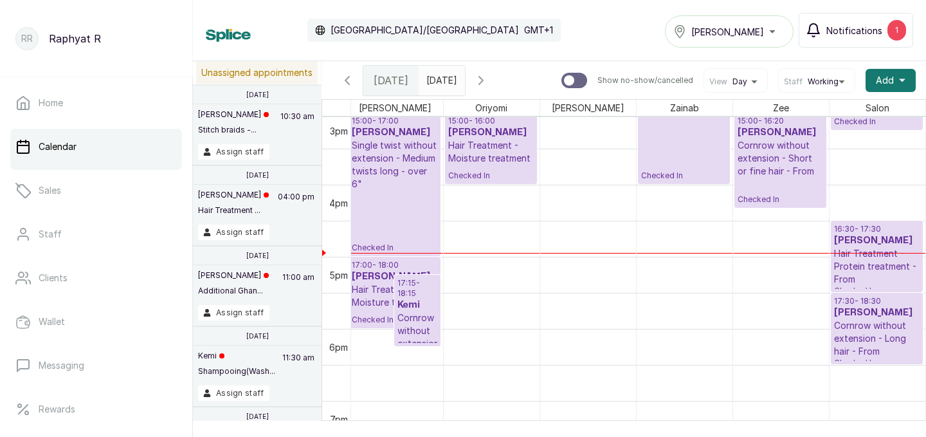
click at [854, 28] on span "Notifications" at bounding box center [855, 31] width 56 height 14
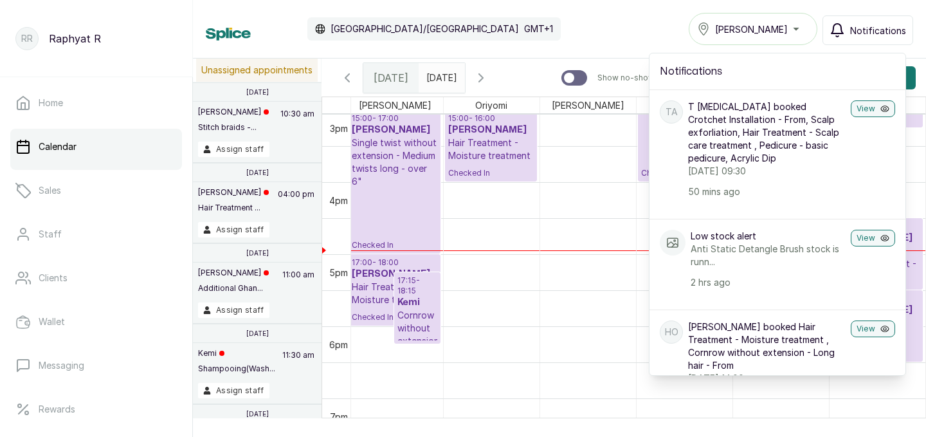
click at [638, 28] on div "Calendar [GEOGRAPHIC_DATA]/[GEOGRAPHIC_DATA] GMT+1 Tasala Ikoyi Notifications N…" at bounding box center [560, 29] width 708 height 32
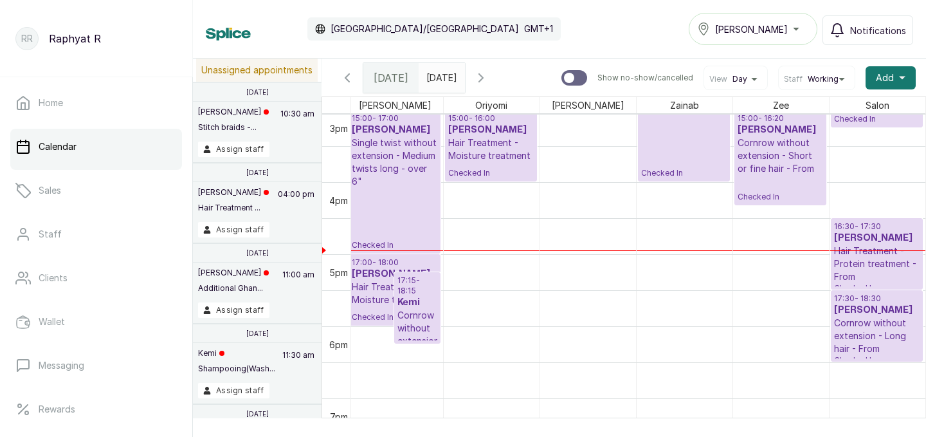
click at [489, 77] on icon "button" at bounding box center [480, 77] width 15 height 15
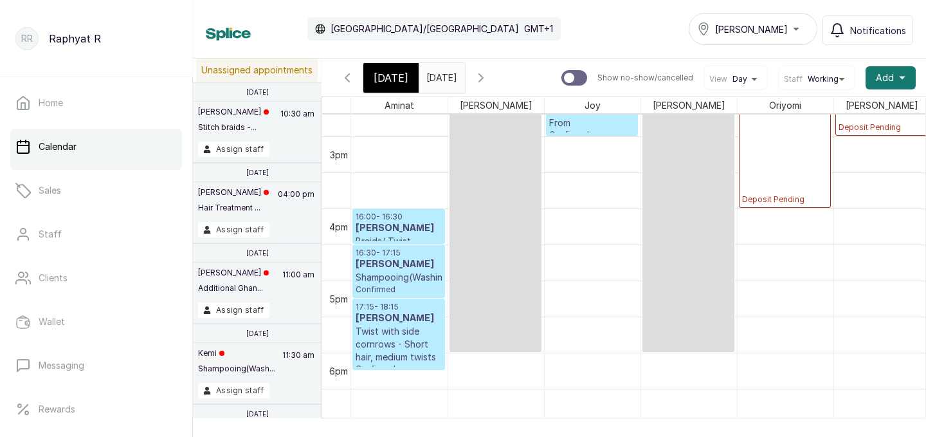
click at [489, 75] on icon "button" at bounding box center [480, 77] width 15 height 15
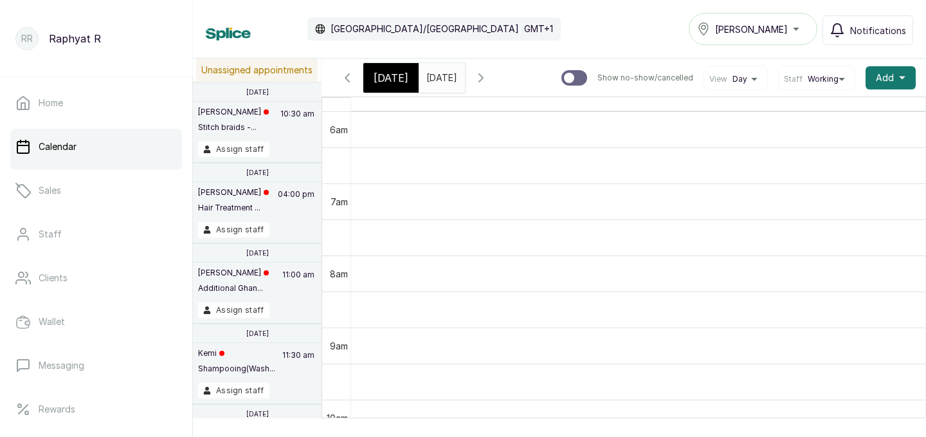
click at [489, 75] on icon "button" at bounding box center [480, 77] width 15 height 15
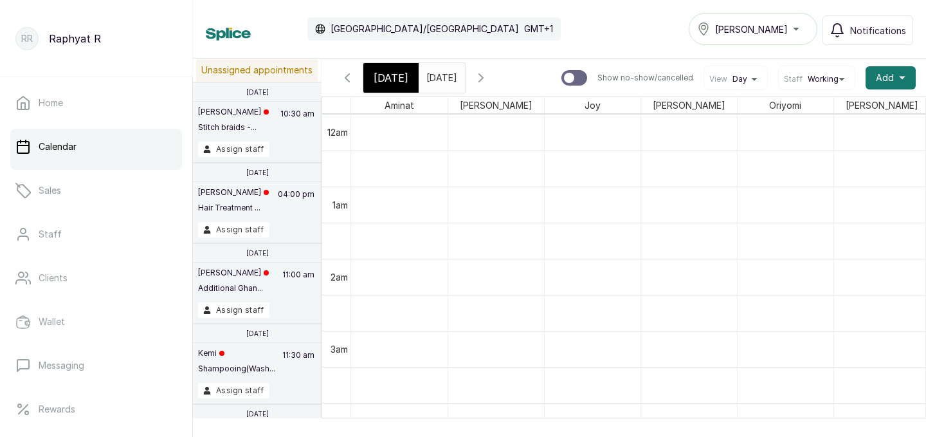
click at [489, 75] on icon "button" at bounding box center [480, 77] width 15 height 15
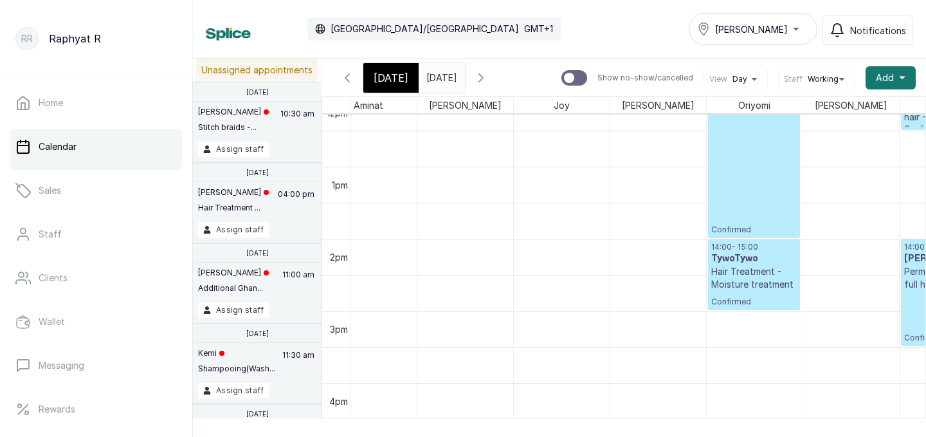
click at [489, 76] on icon "button" at bounding box center [480, 77] width 15 height 15
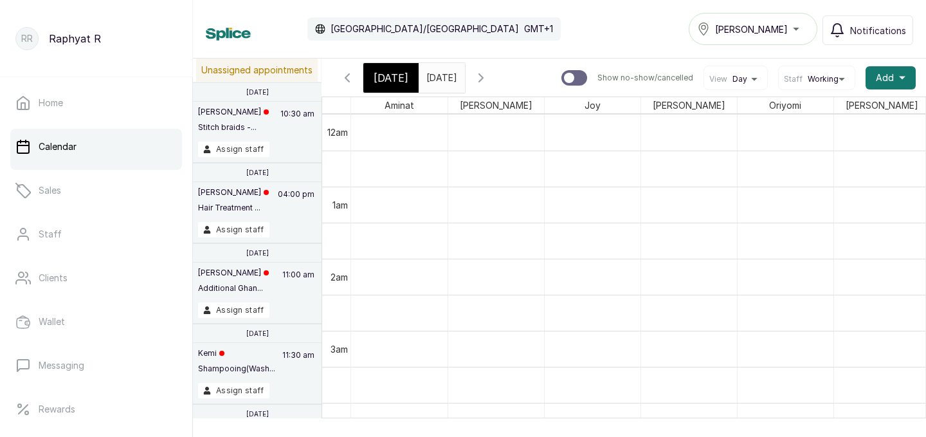
click at [489, 79] on icon "button" at bounding box center [480, 77] width 15 height 15
